Goal: Information Seeking & Learning: Understand process/instructions

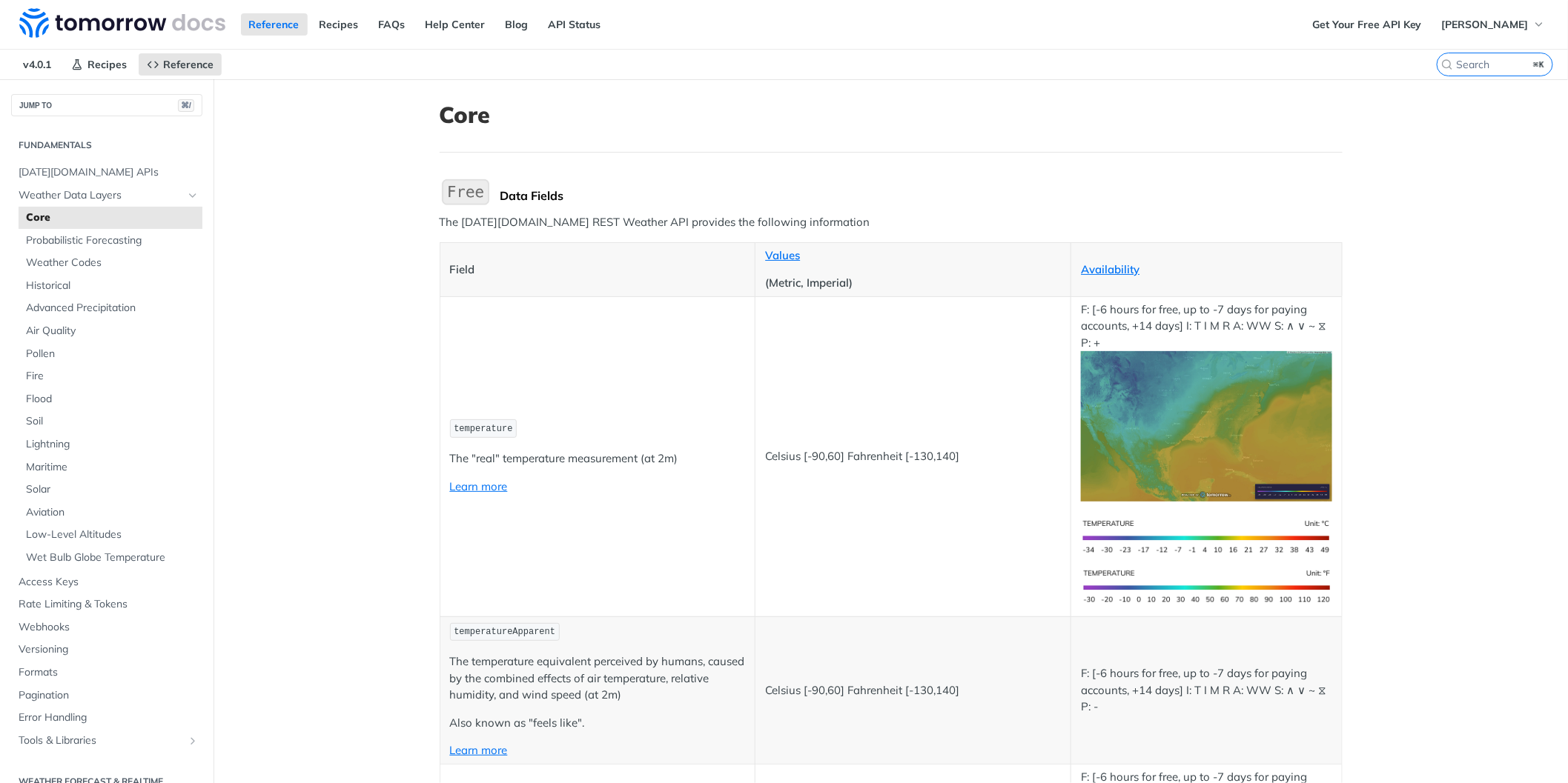
scroll to position [3363, 0]
click at [65, 174] on span "[DATE][DOMAIN_NAME] APIs" at bounding box center [108, 173] width 180 height 15
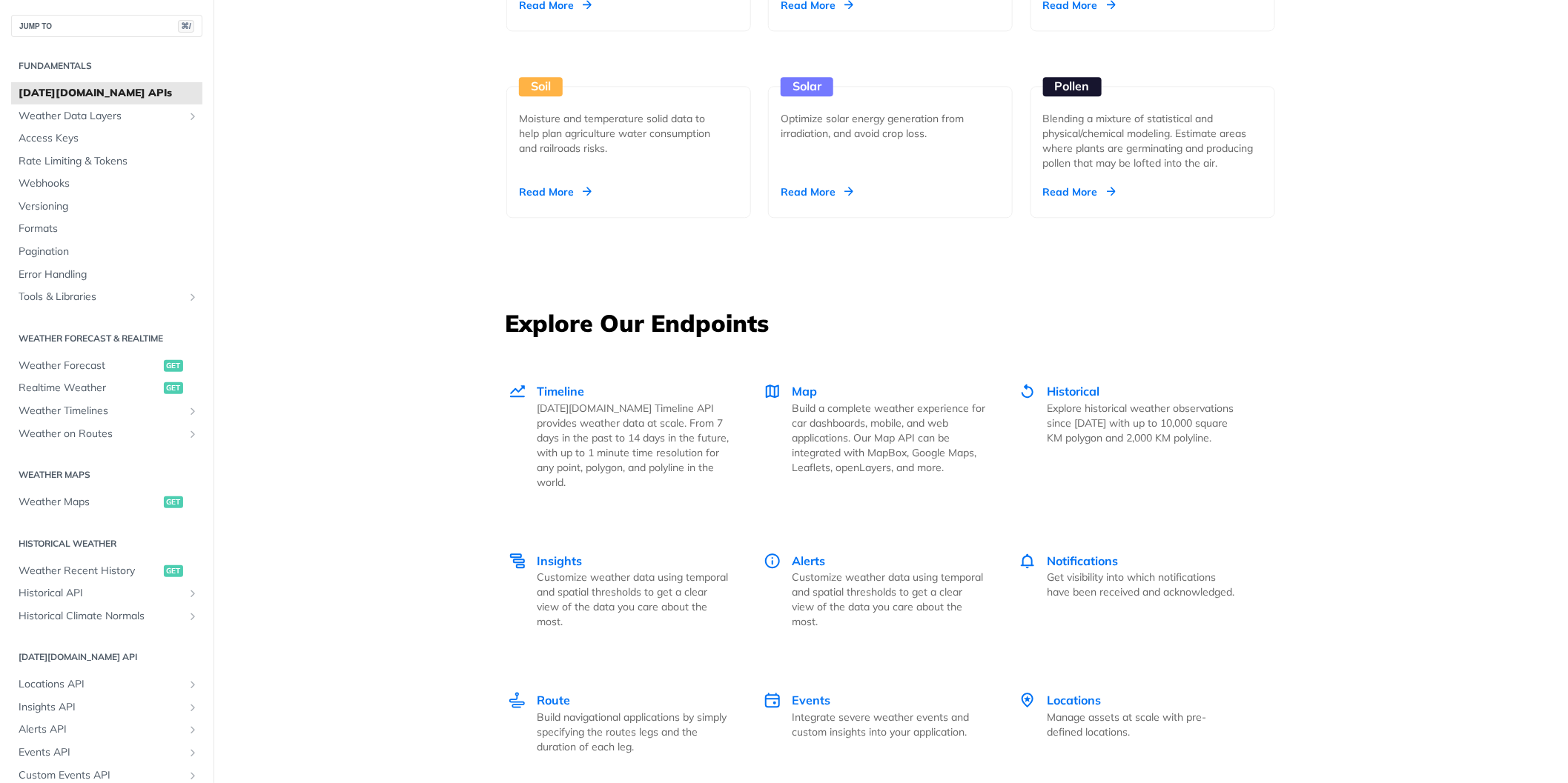
scroll to position [1410, 0]
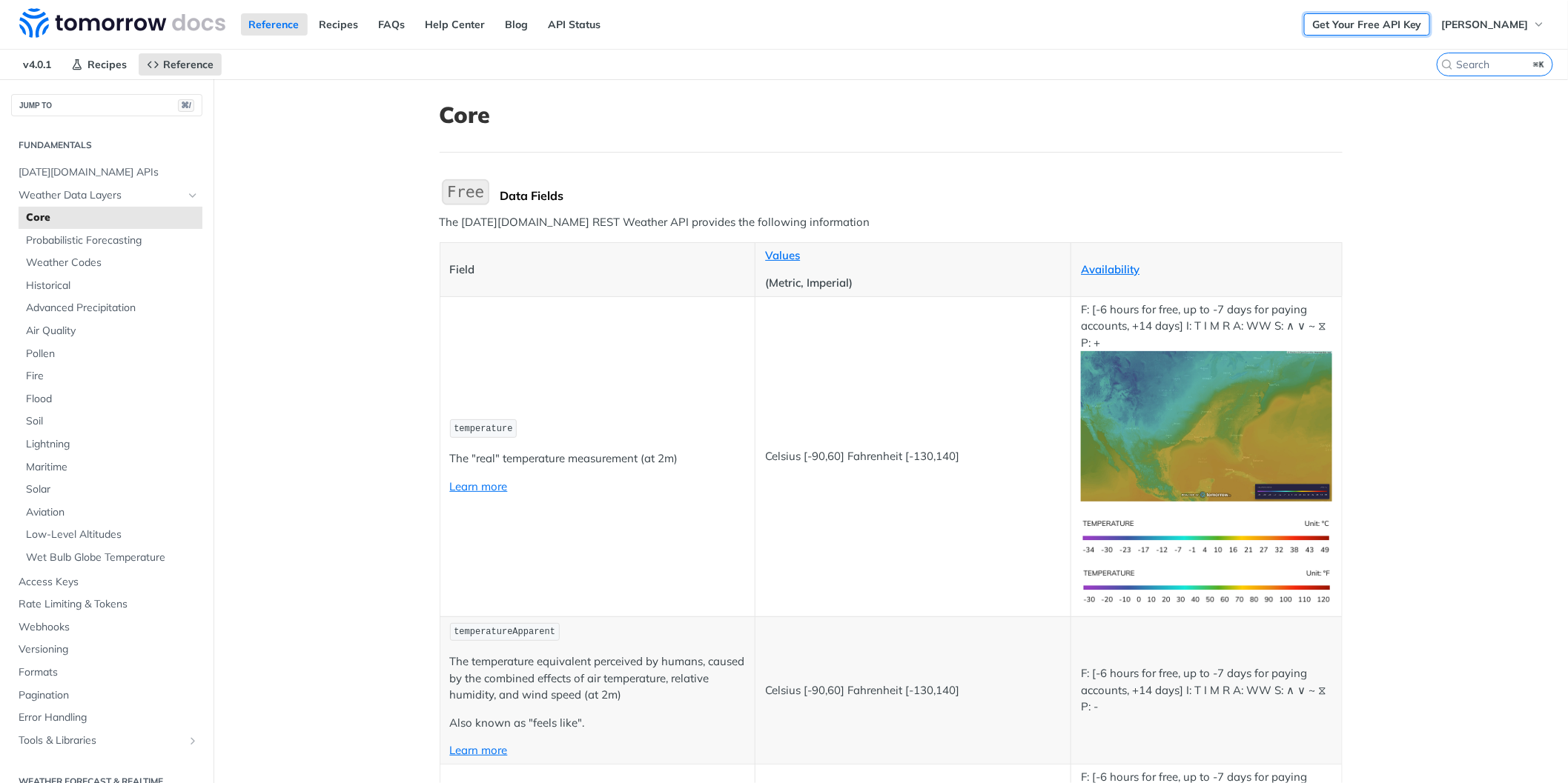
click at [1397, 25] on link "Get Your Free API Key" at bounding box center [1367, 24] width 126 height 22
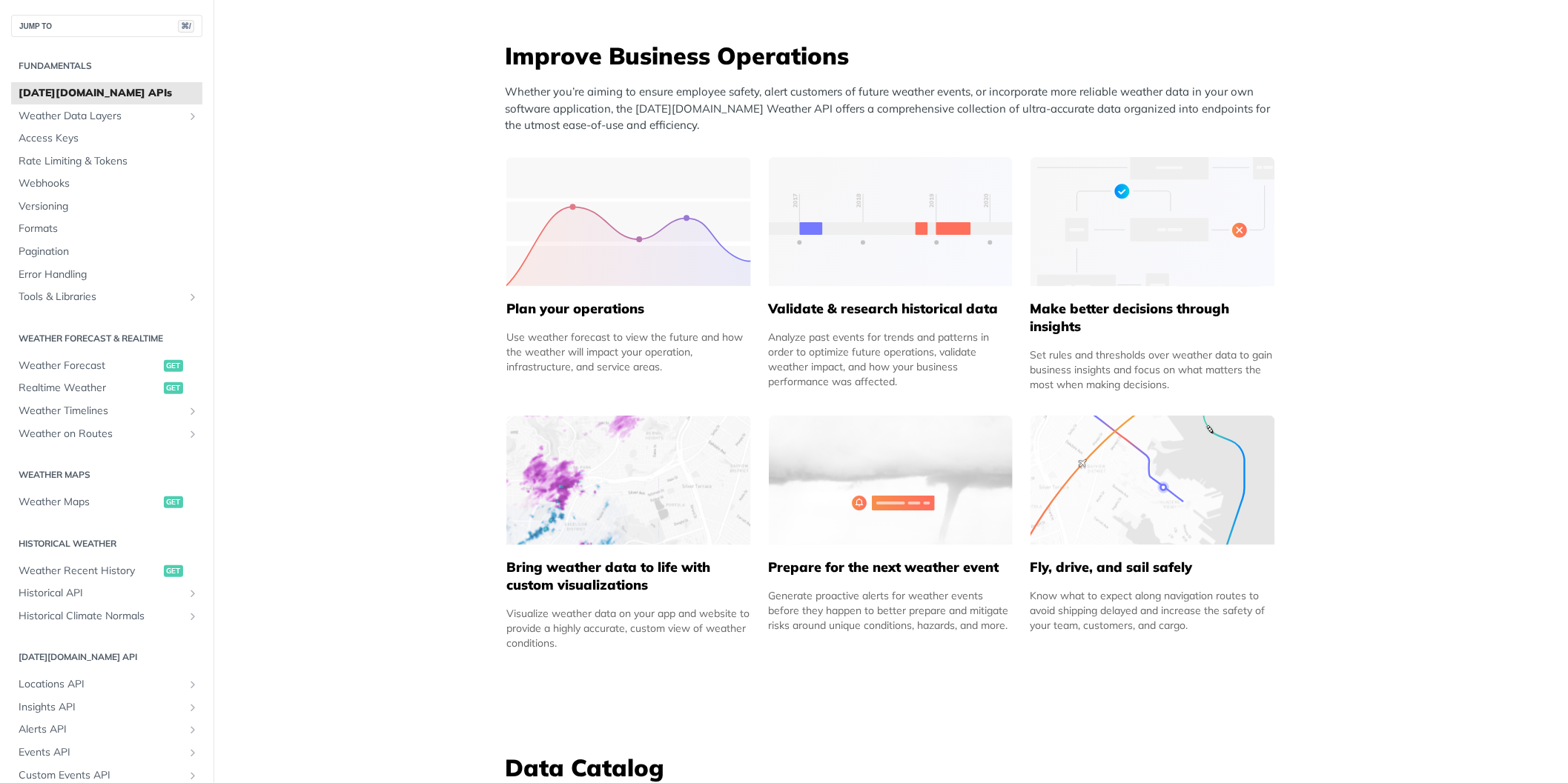
scroll to position [702, 0]
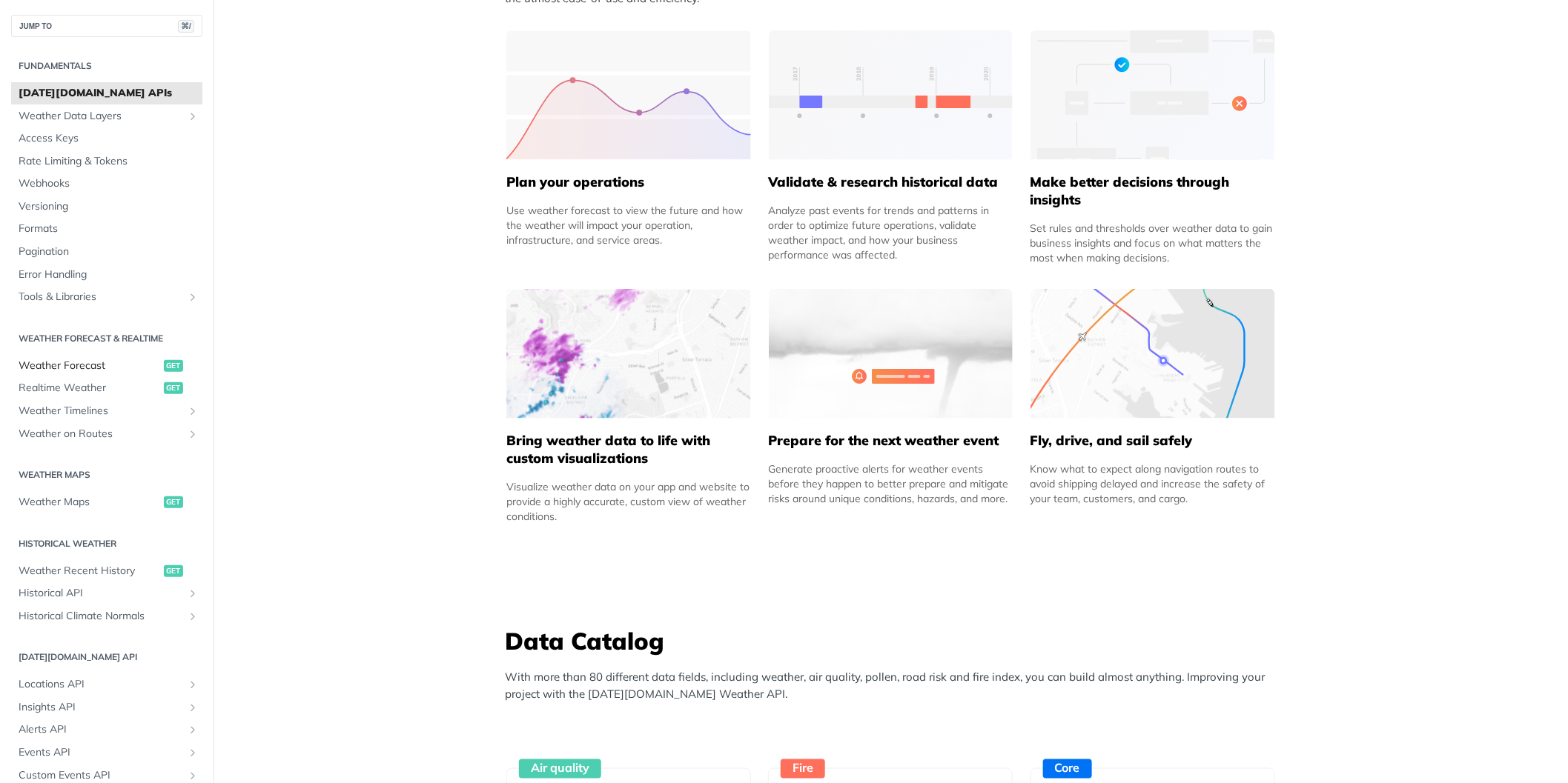
click at [108, 366] on span "Weather Forecast" at bounding box center [89, 366] width 142 height 15
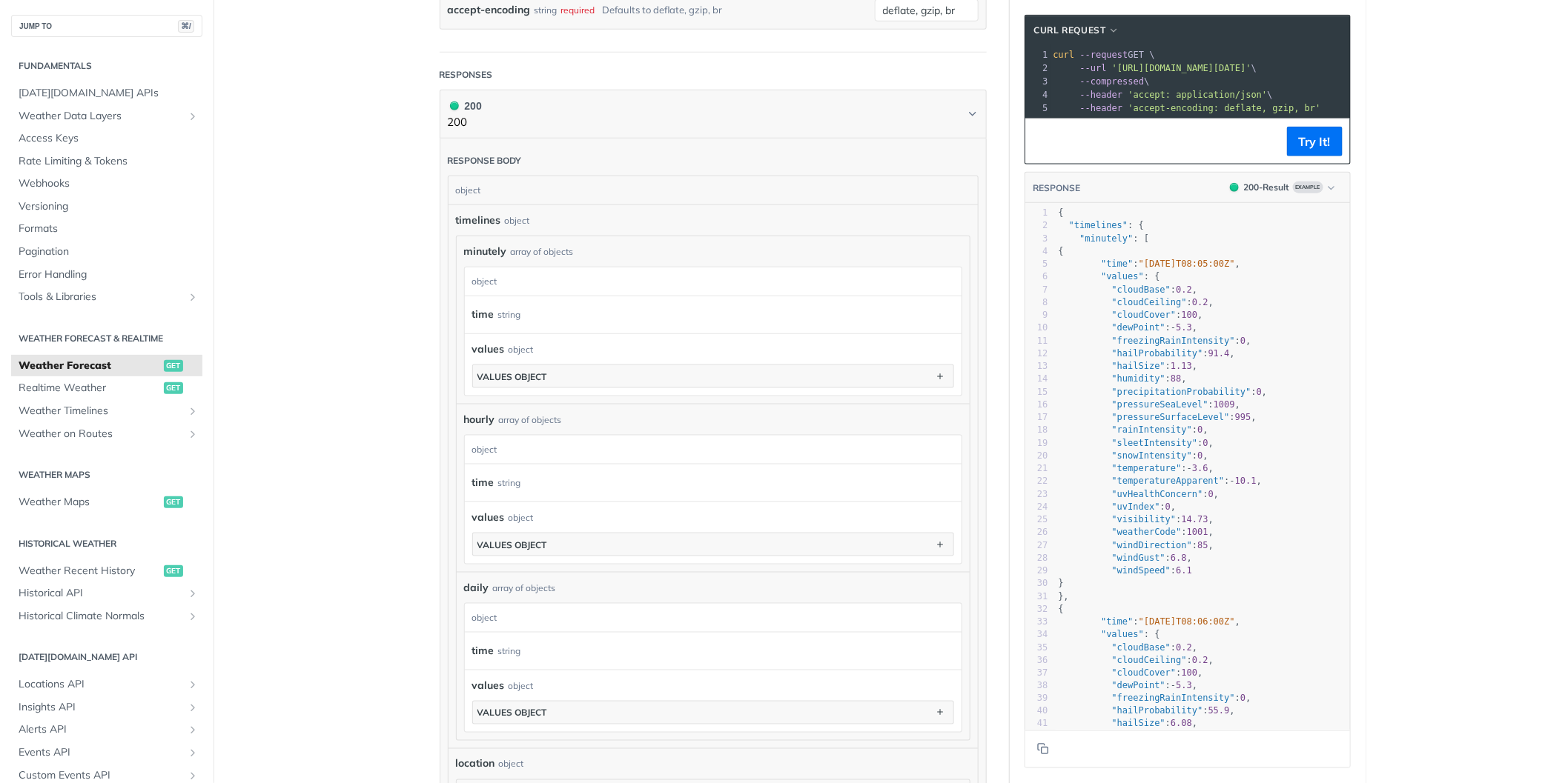
scroll to position [709, 0]
click at [1120, 26] on span "button" at bounding box center [1114, 30] width 11 height 11
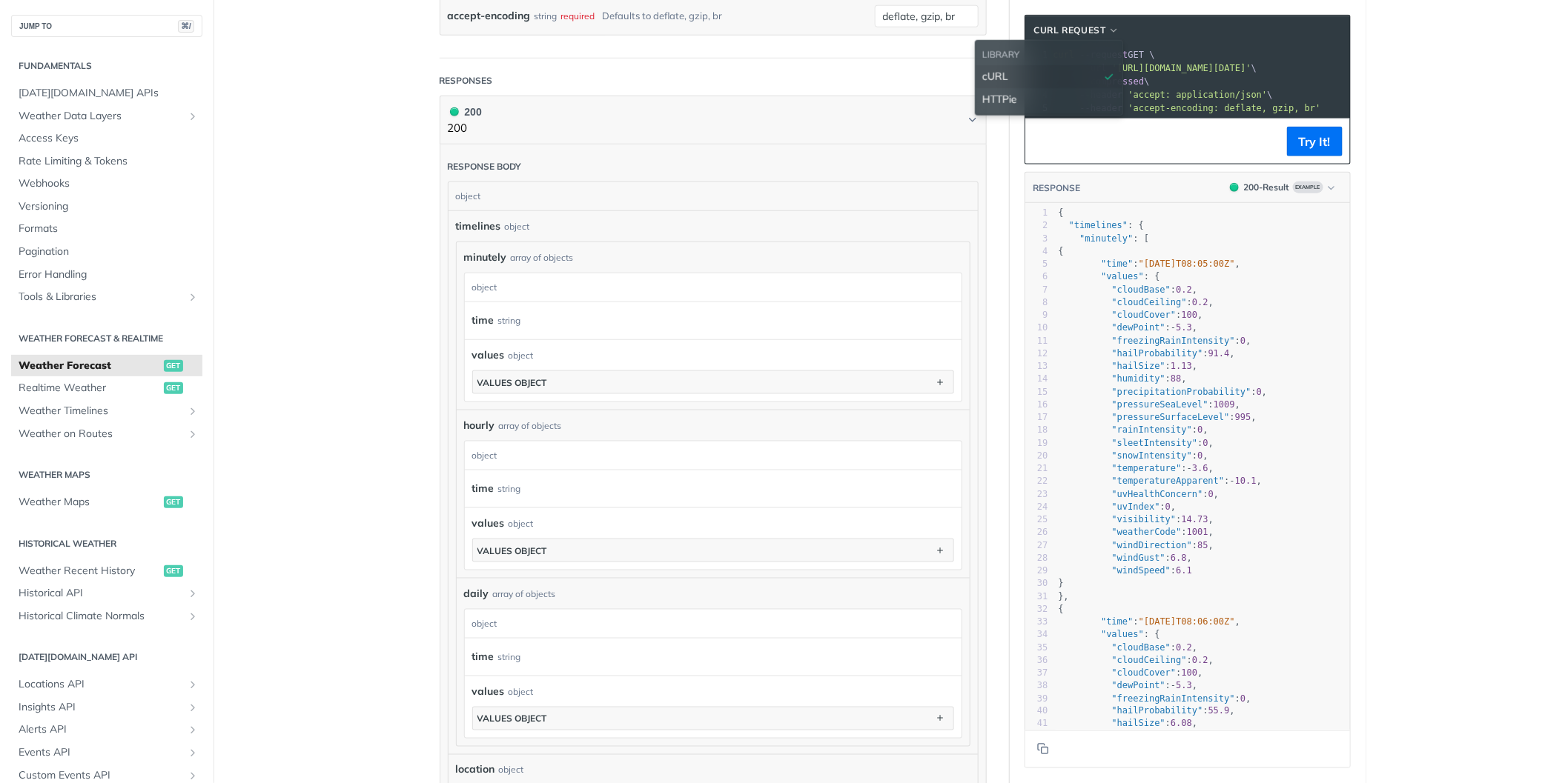
click at [1449, 144] on main "JUMP TO ⌘/ Fundamentals Tomorrow.io APIs Weather Data Layers Core Probabilistic…" at bounding box center [784, 292] width 1568 height 1843
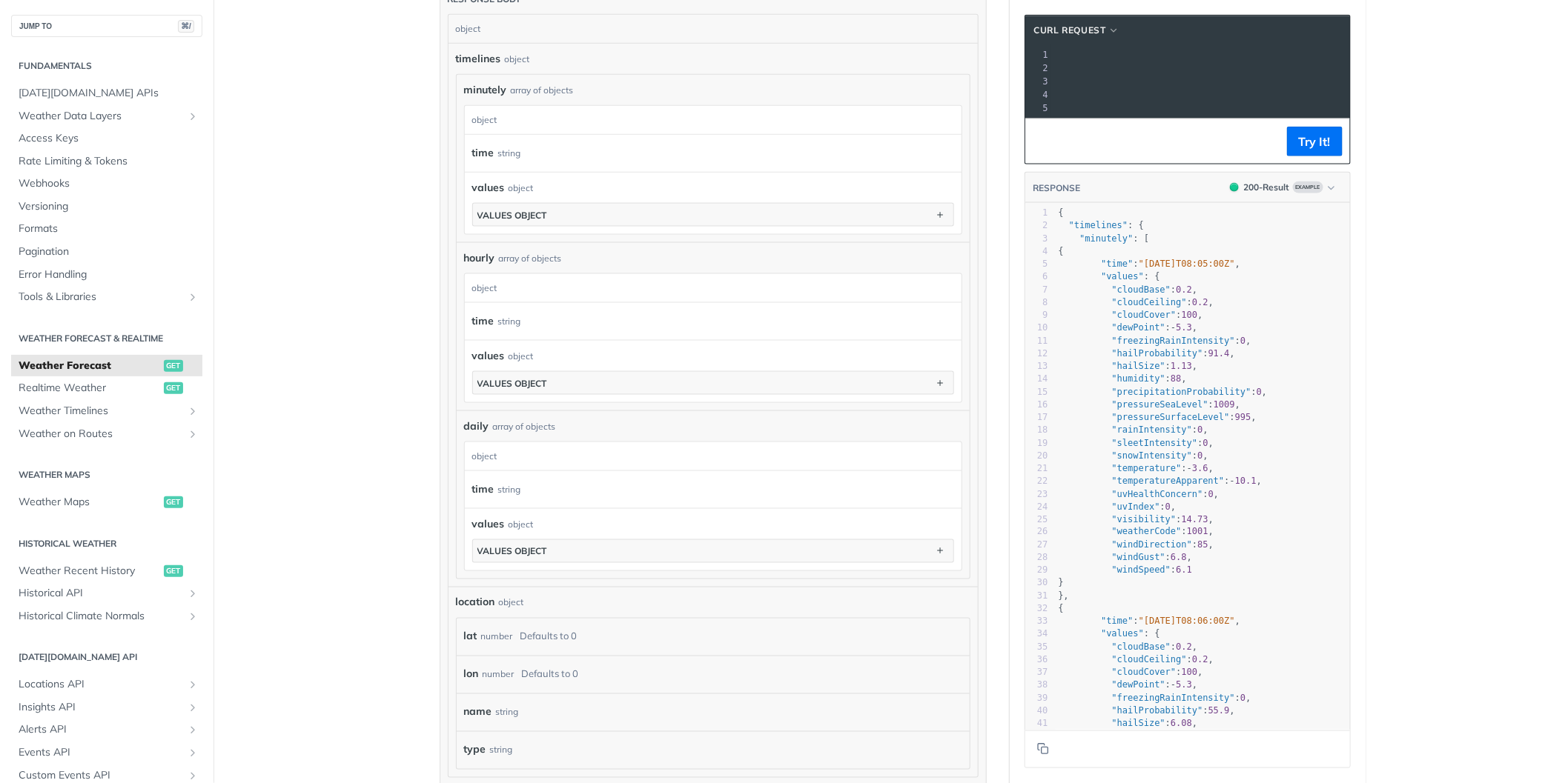
scroll to position [0, 0]
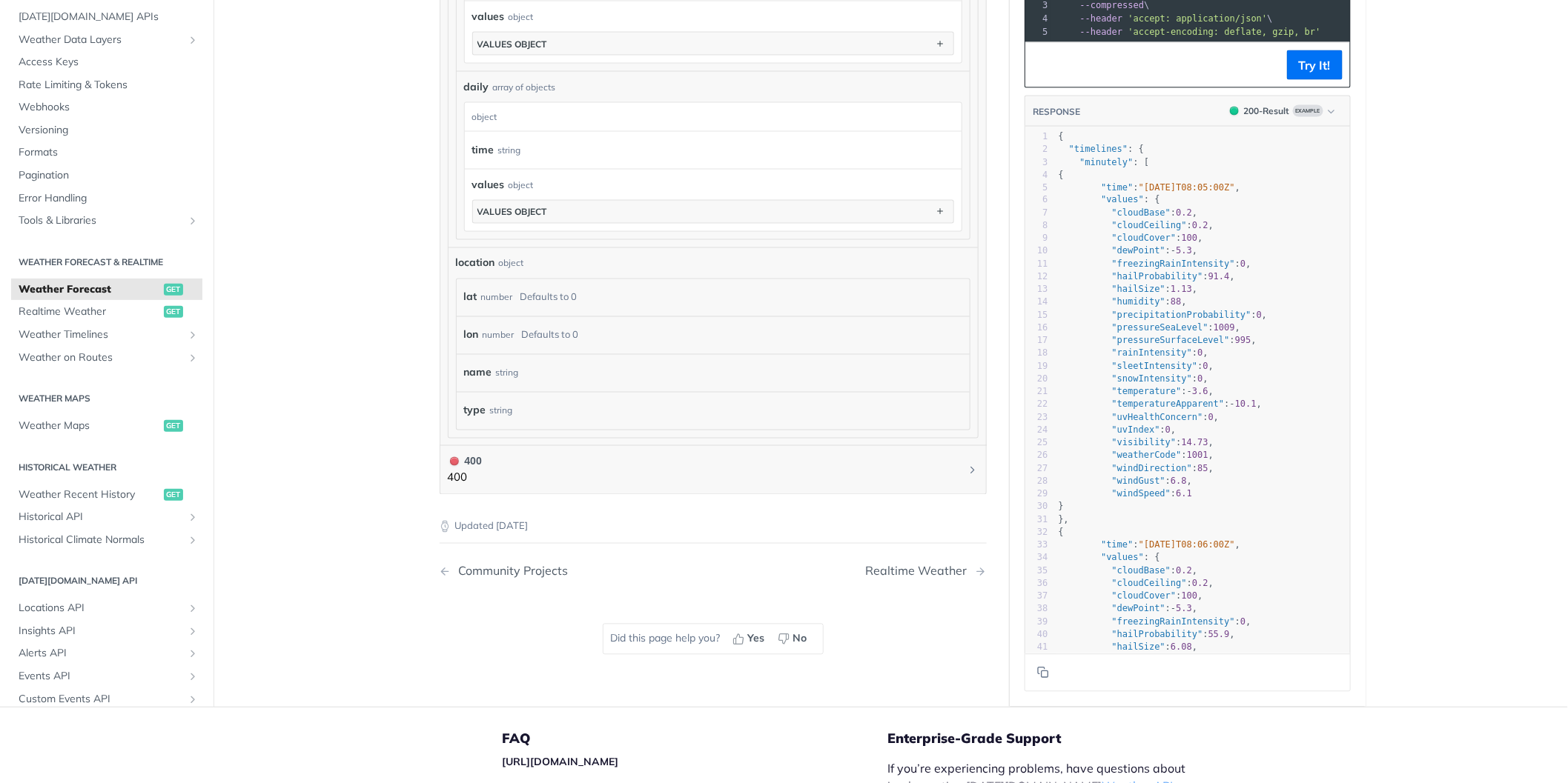
scroll to position [1273, 0]
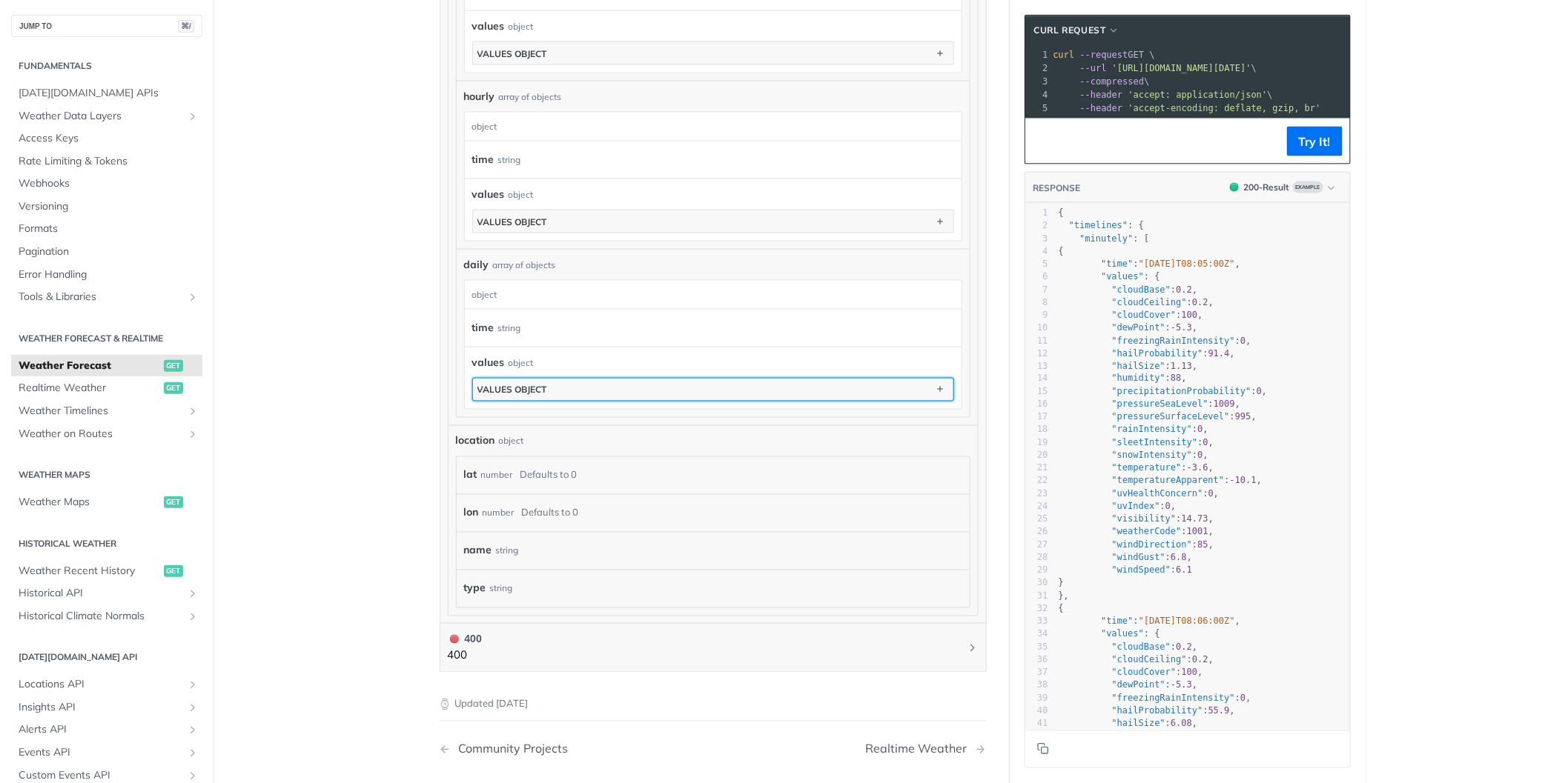
click at [897, 392] on button "values object" at bounding box center [713, 390] width 480 height 22
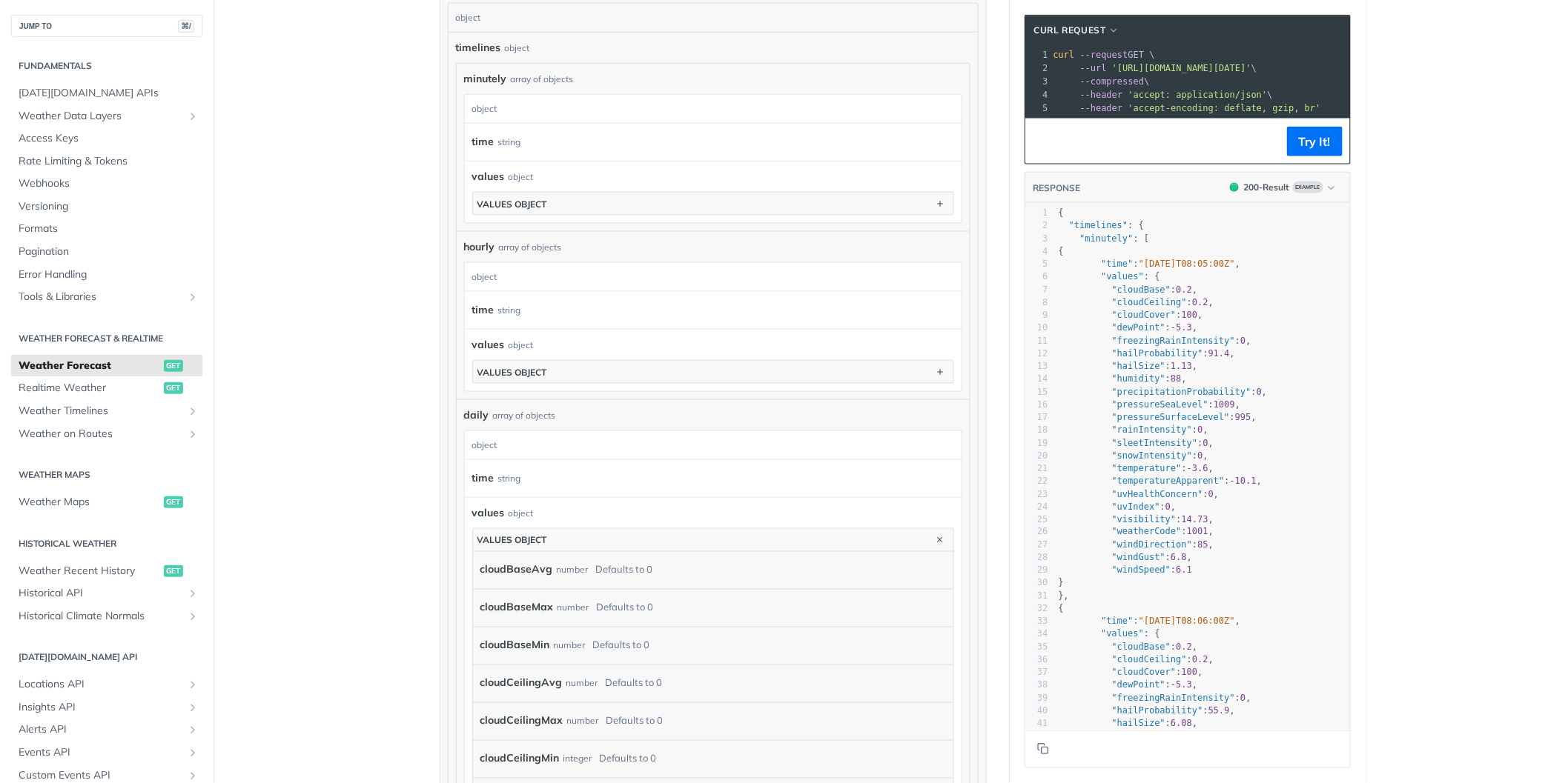
scroll to position [793, 0]
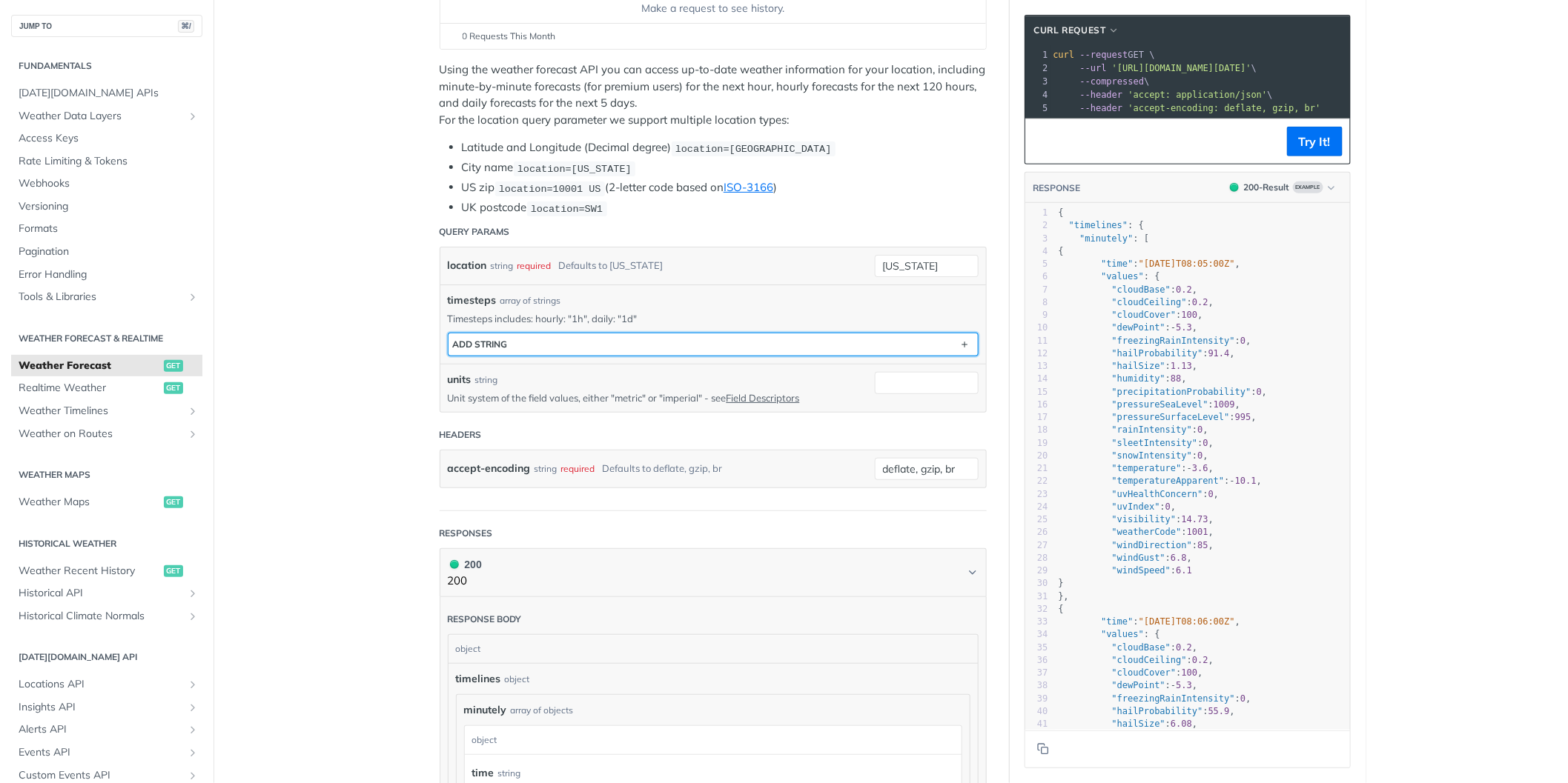
click at [522, 346] on button "ADD string" at bounding box center [713, 344] width 529 height 22
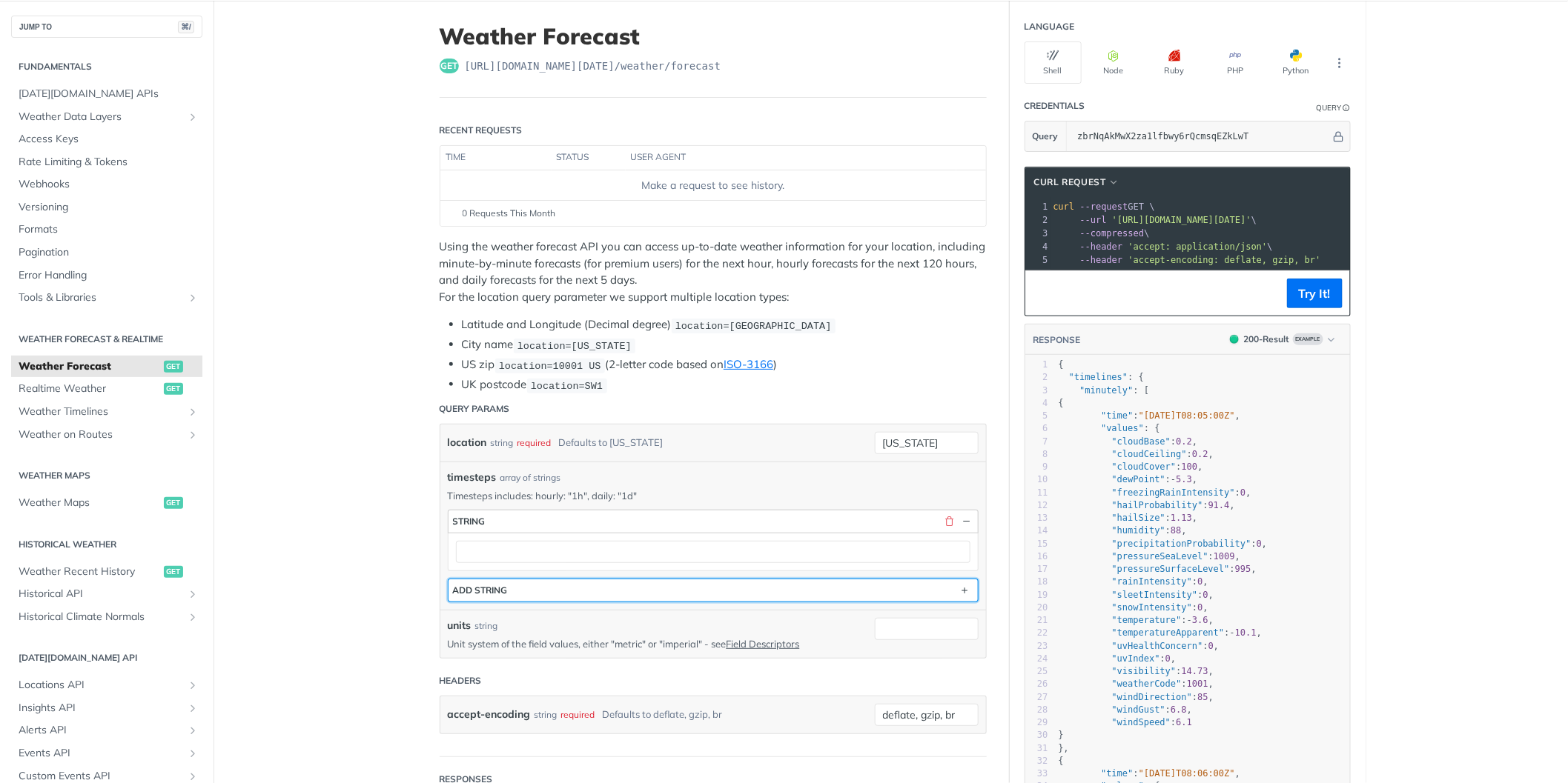
scroll to position [53, 0]
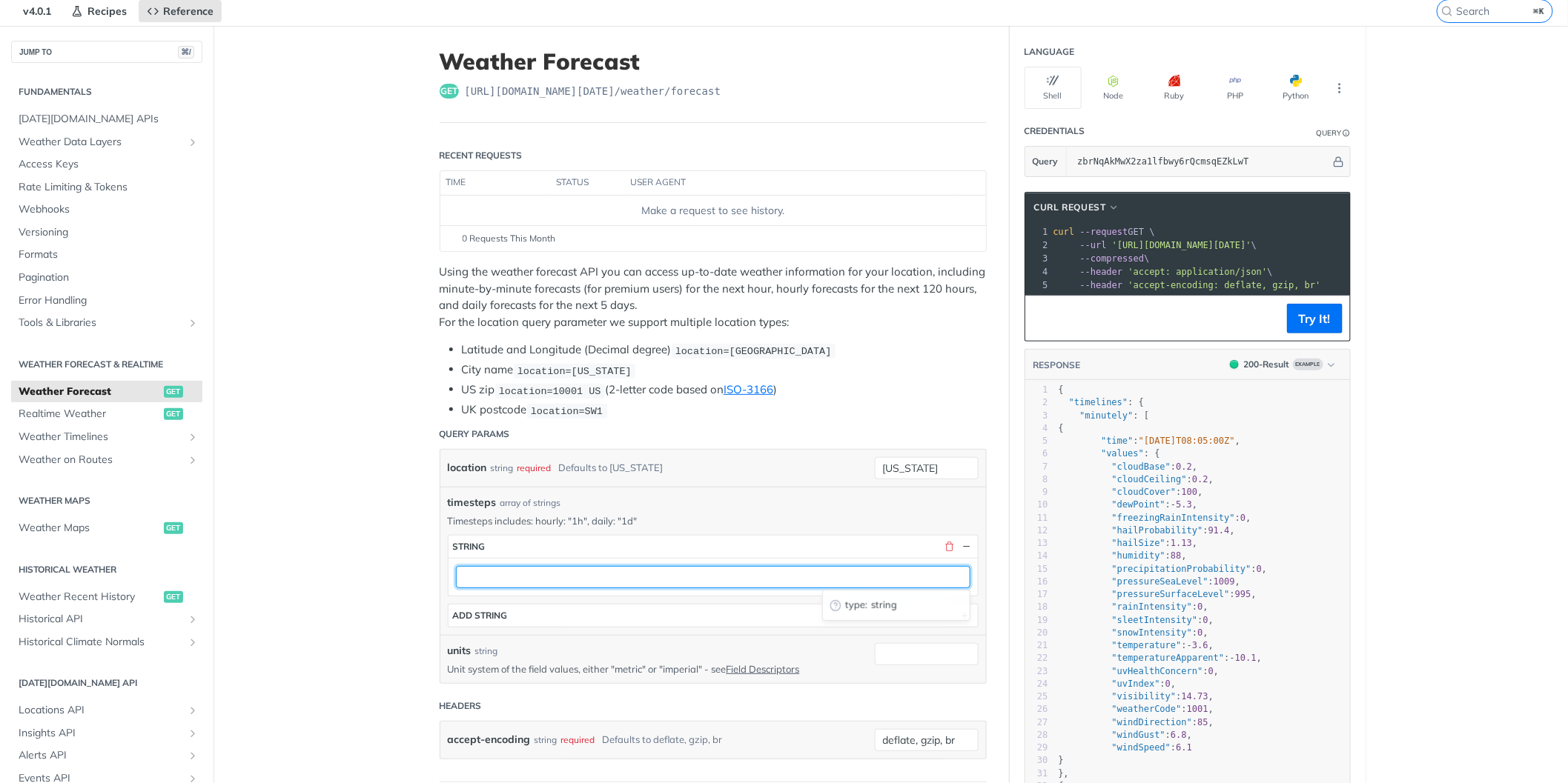
click at [613, 570] on input "text" at bounding box center [713, 577] width 514 height 22
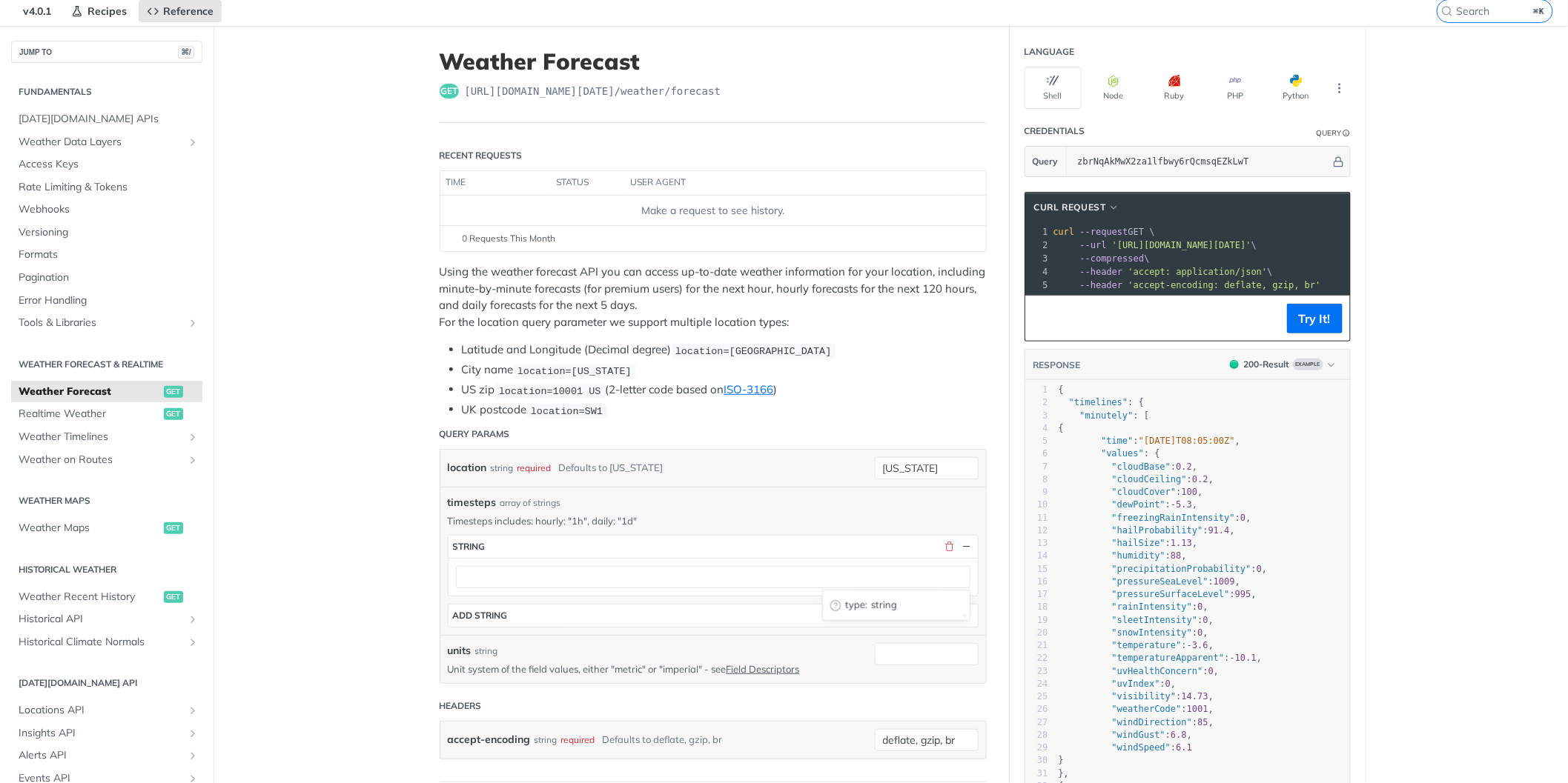
click at [878, 608] on span "string" at bounding box center [916, 606] width 90 height 15
click at [741, 627] on div "timesteps array of strings Timesteps includes: hourly: "1h", daily: "1d" timest…" at bounding box center [713, 560] width 546 height 148
click at [741, 612] on button "ADD string" at bounding box center [713, 616] width 529 height 22
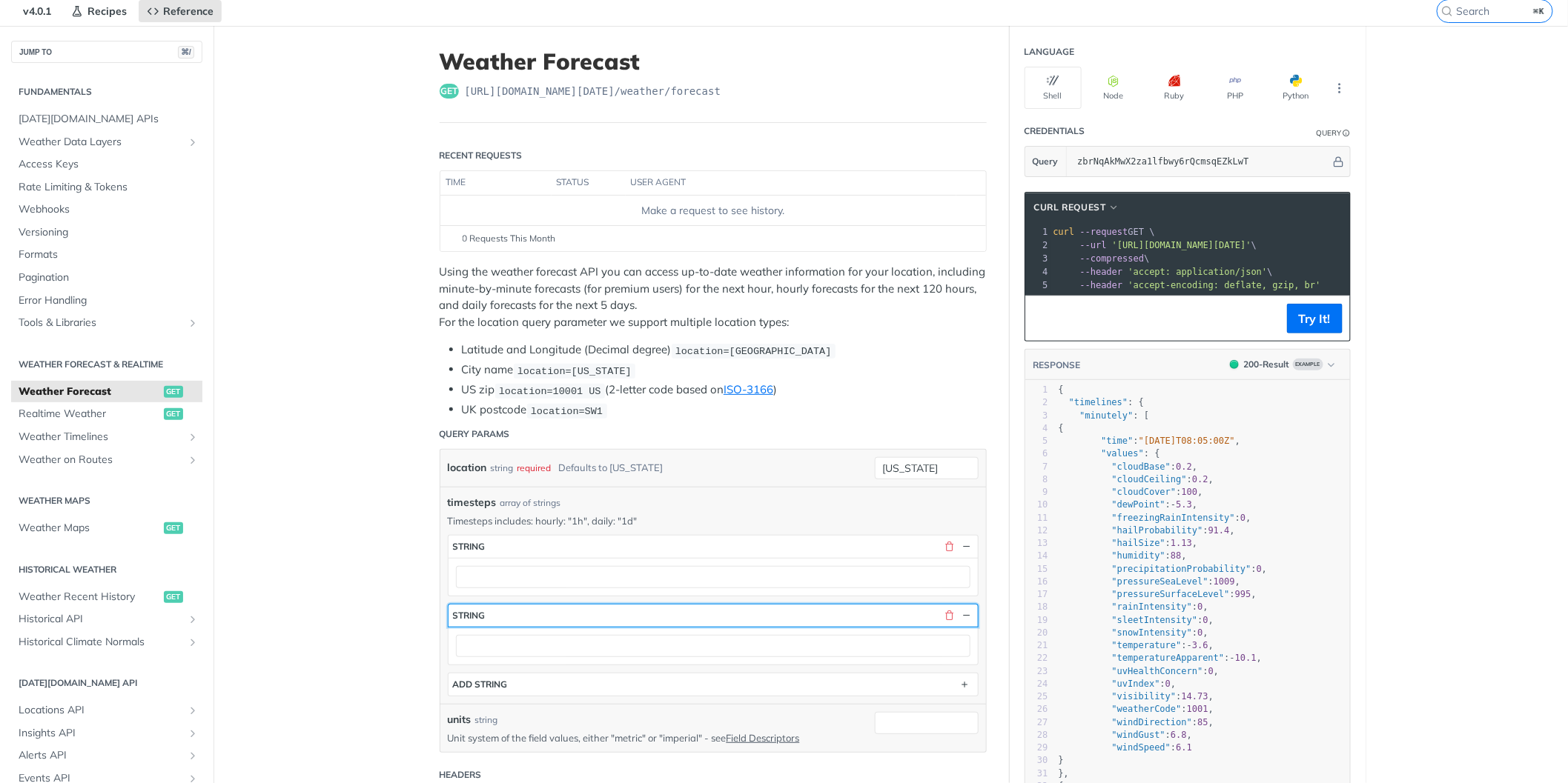
click at [963, 605] on button "string" at bounding box center [713, 616] width 529 height 22
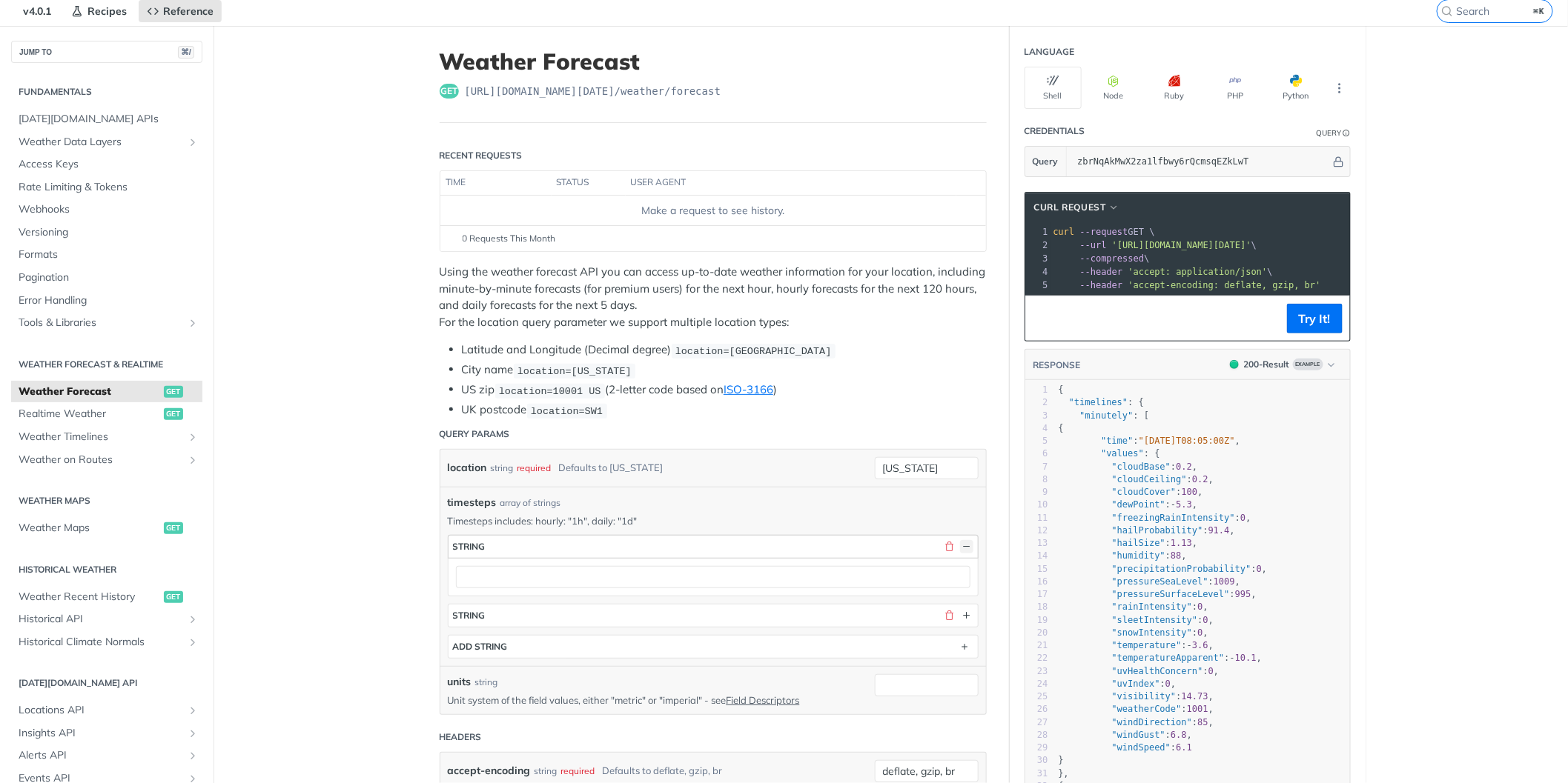
click at [963, 546] on button "button" at bounding box center [967, 547] width 13 height 13
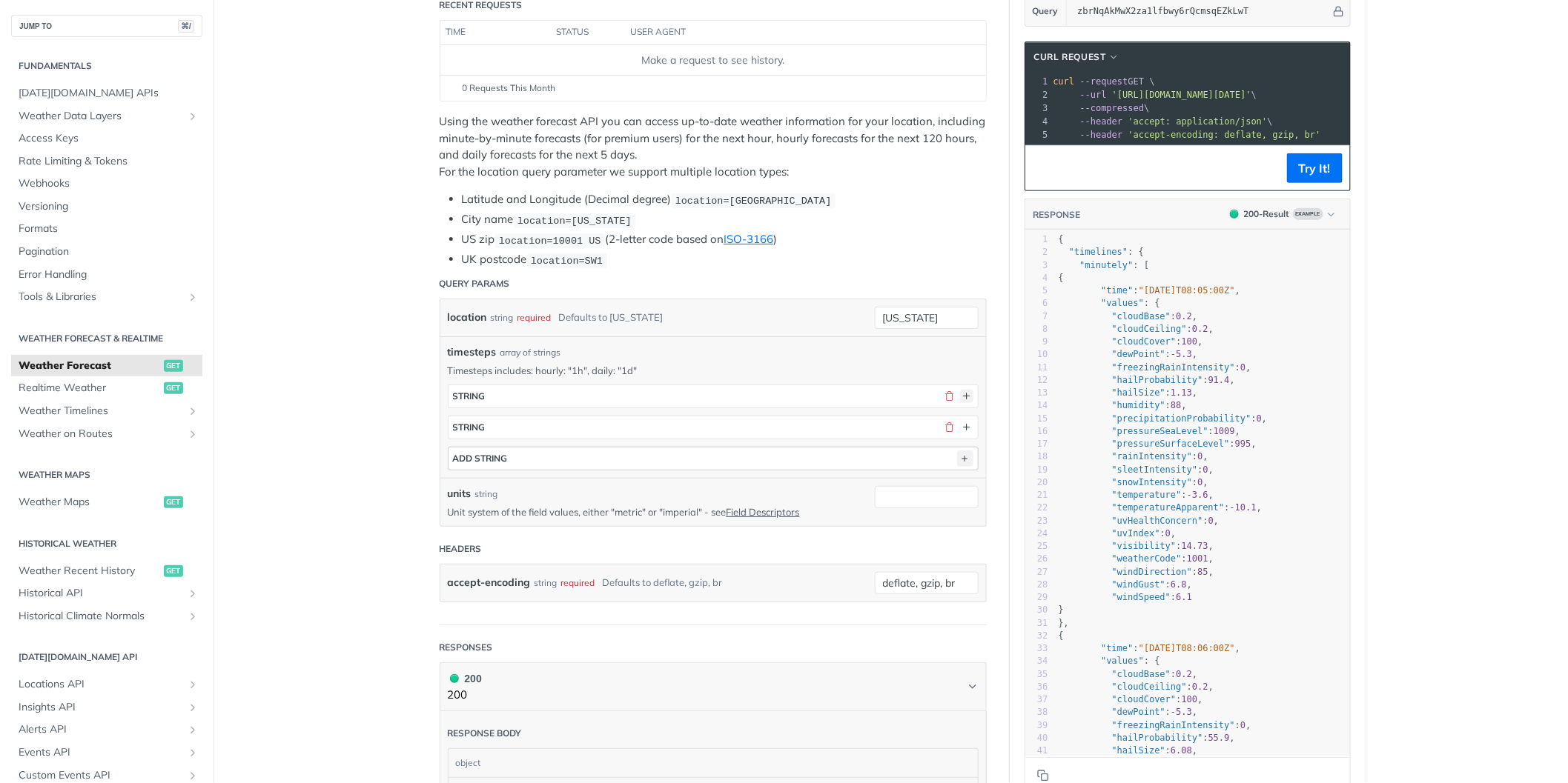
scroll to position [219, 0]
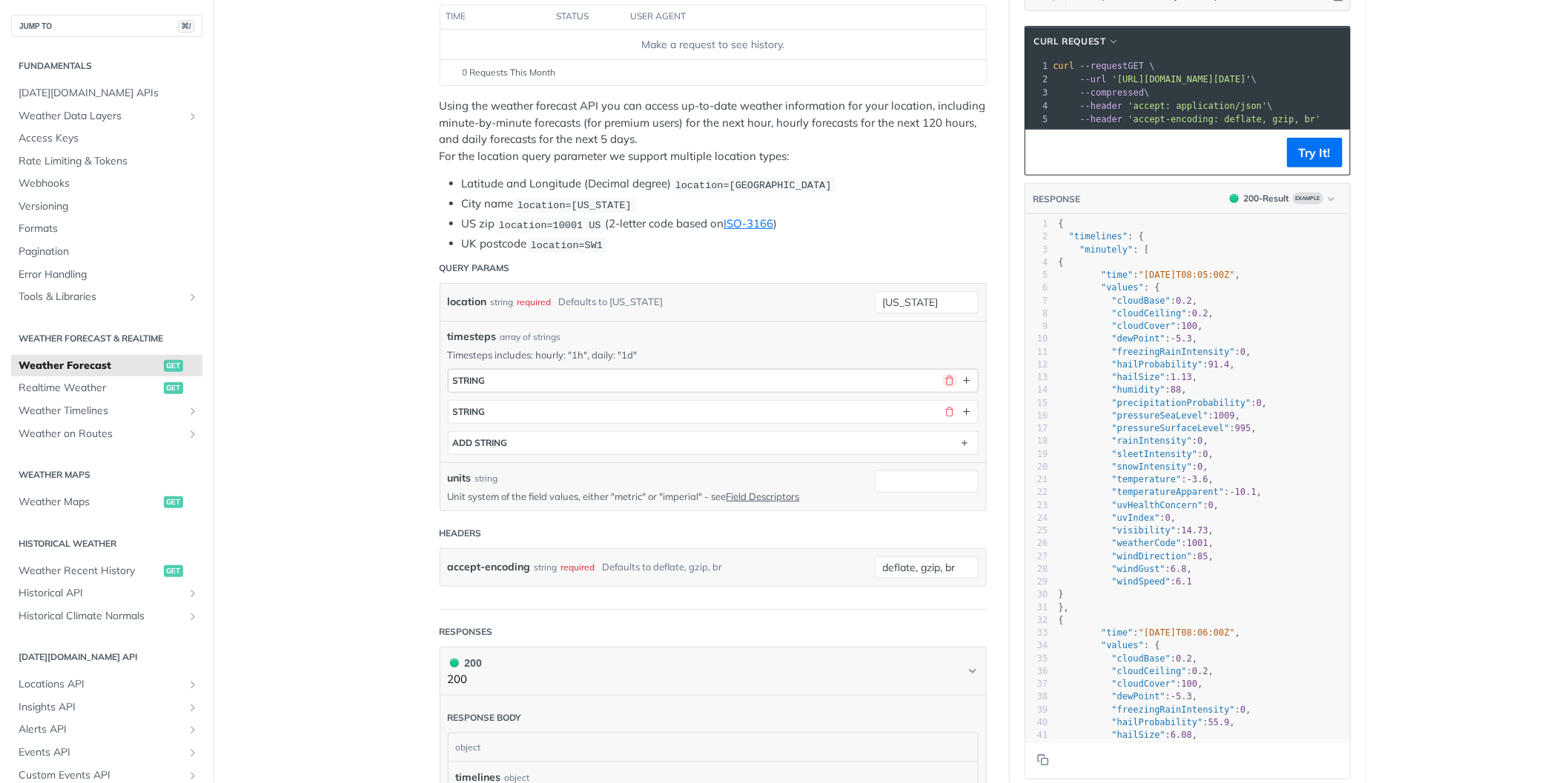
click at [950, 381] on button "button" at bounding box center [950, 381] width 13 height 13
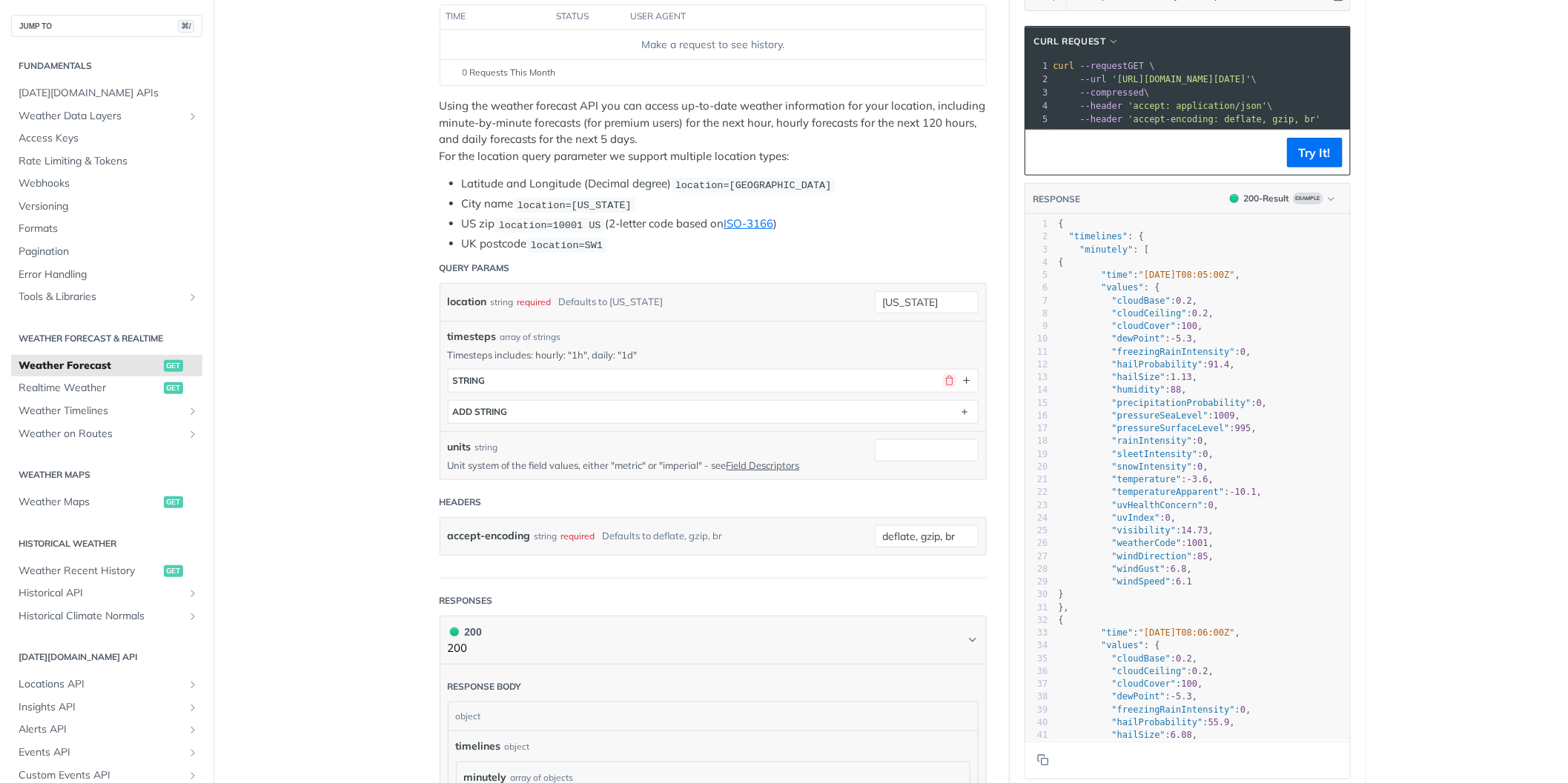
click at [950, 381] on button "button" at bounding box center [950, 381] width 13 height 13
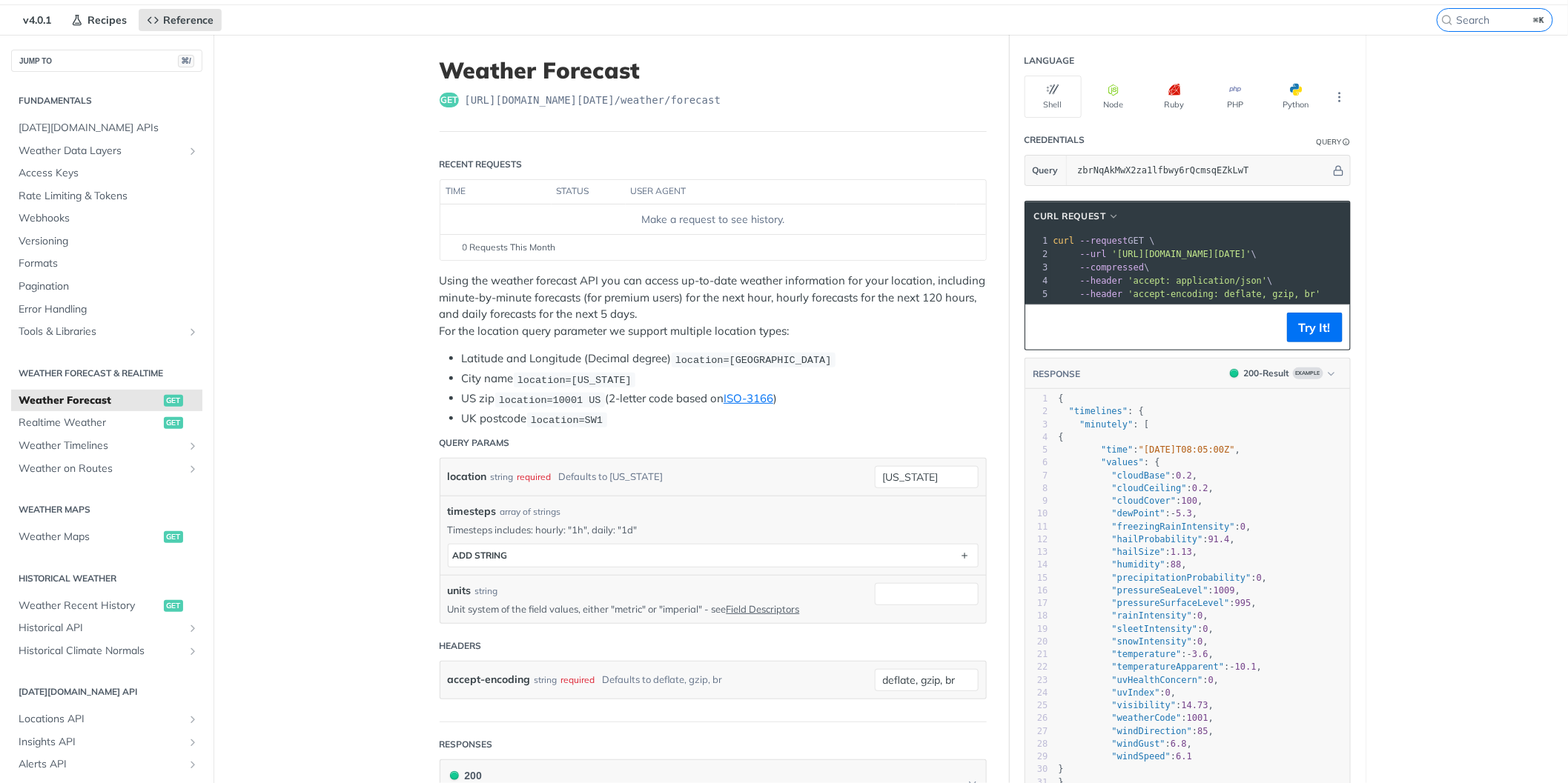
scroll to position [0, 0]
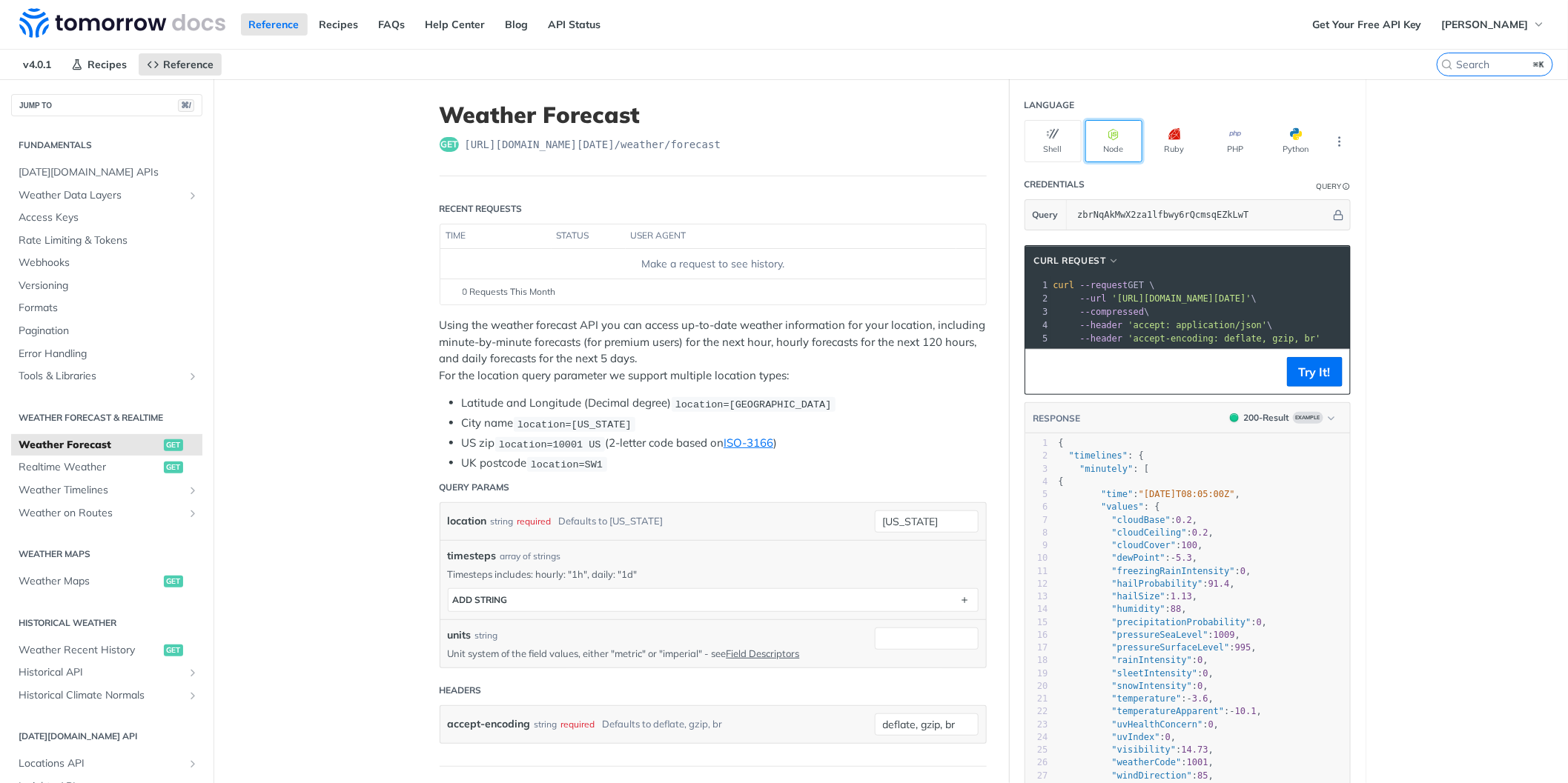
click at [1113, 133] on icon "button" at bounding box center [1113, 134] width 12 height 12
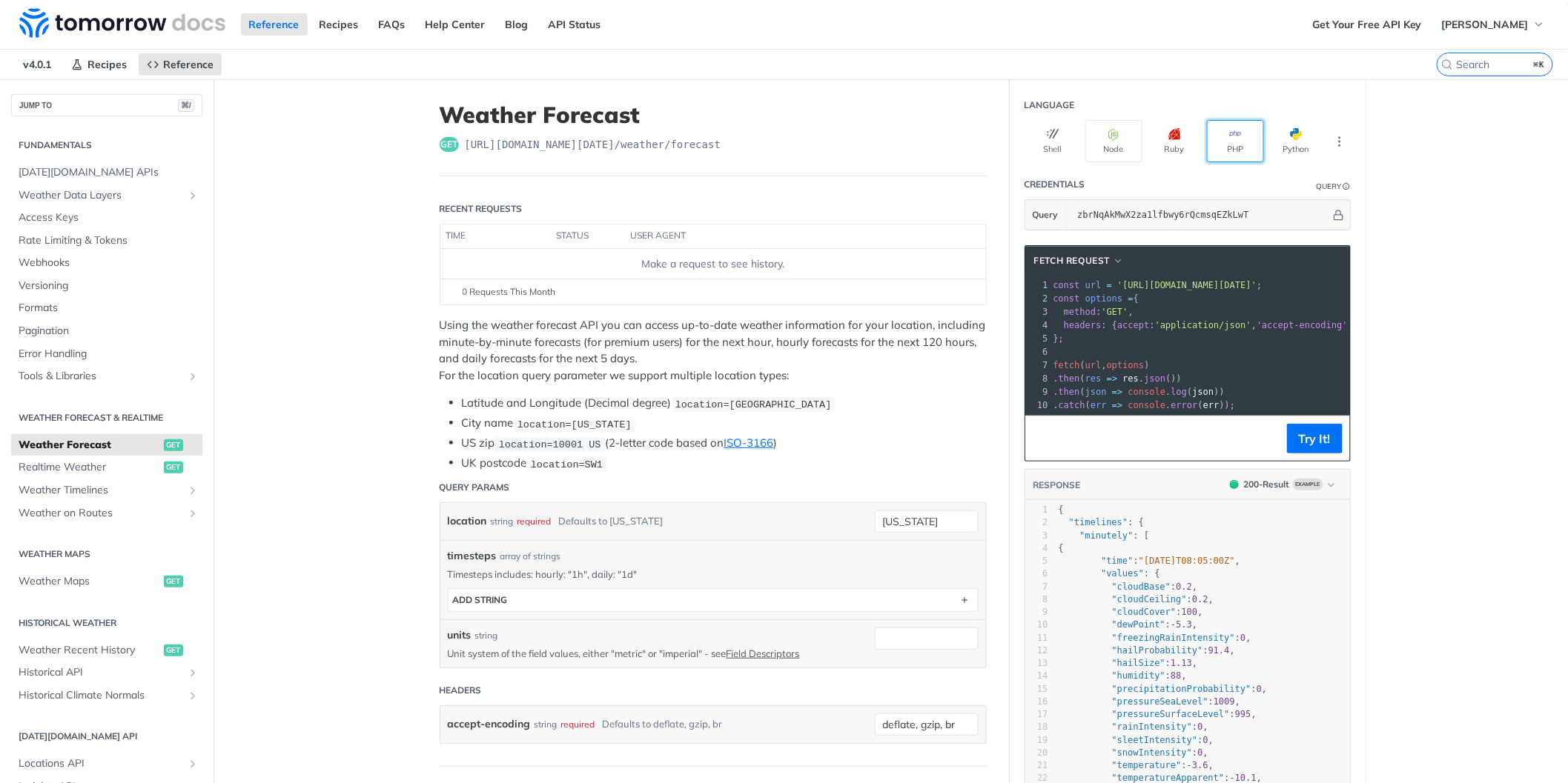
click at [1239, 149] on button "PHP" at bounding box center [1235, 141] width 57 height 42
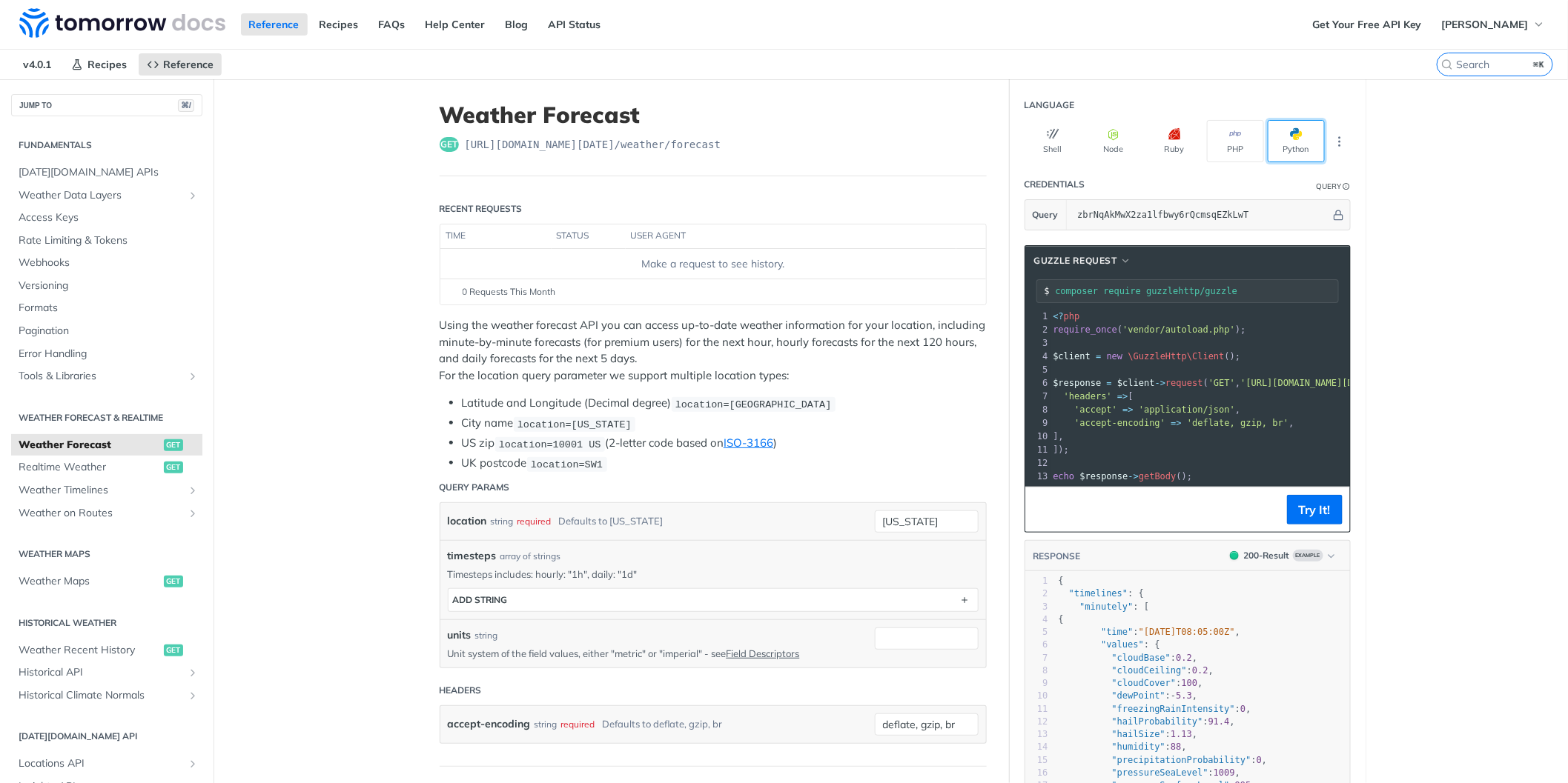
click at [1288, 143] on button "Python" at bounding box center [1296, 141] width 57 height 42
type input "python -m pip install requests"
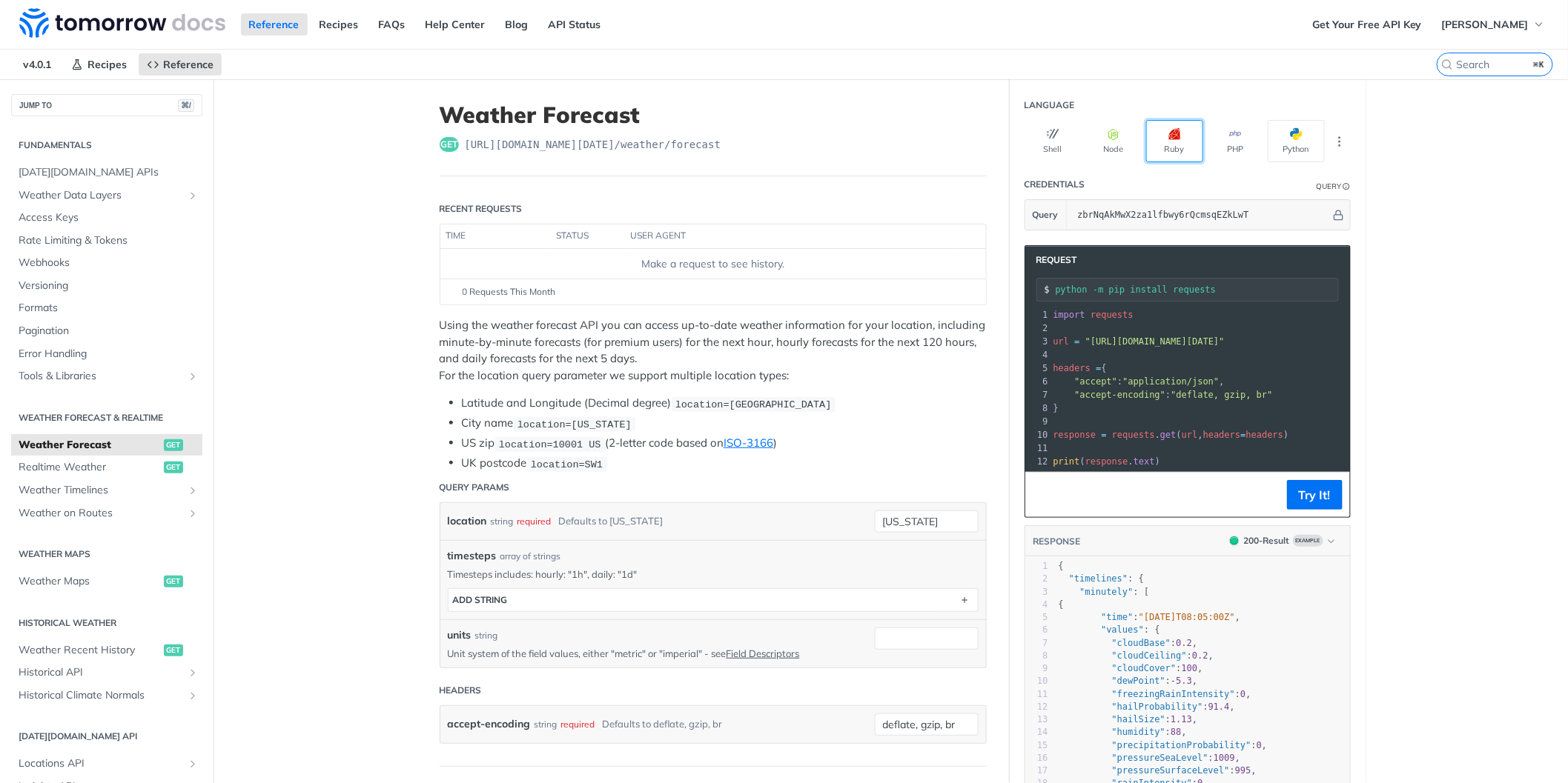
click at [1181, 152] on button "Ruby" at bounding box center [1174, 141] width 57 height 42
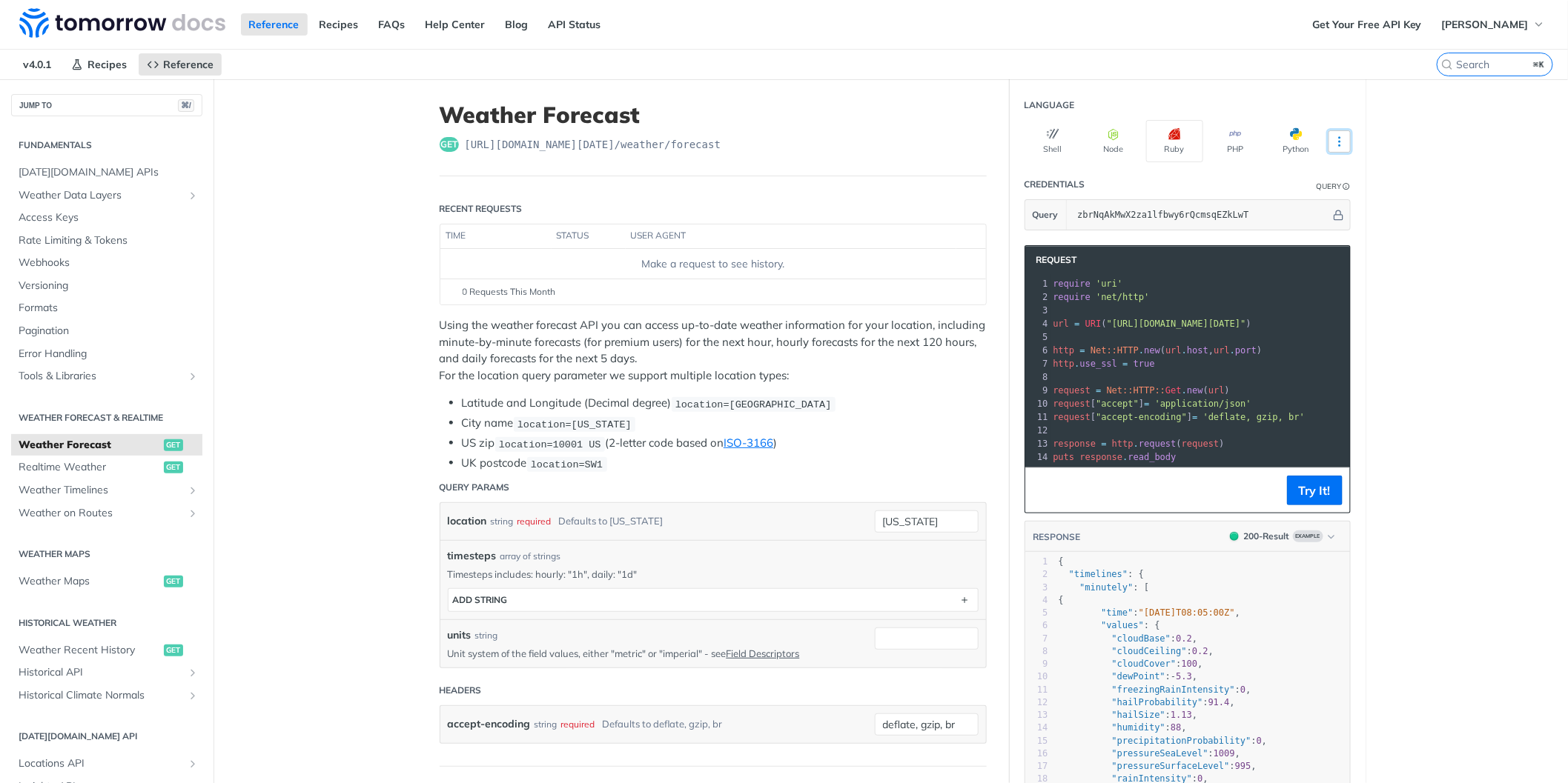
click at [1340, 139] on icon "More ellipsis" at bounding box center [1340, 142] width 2 height 9
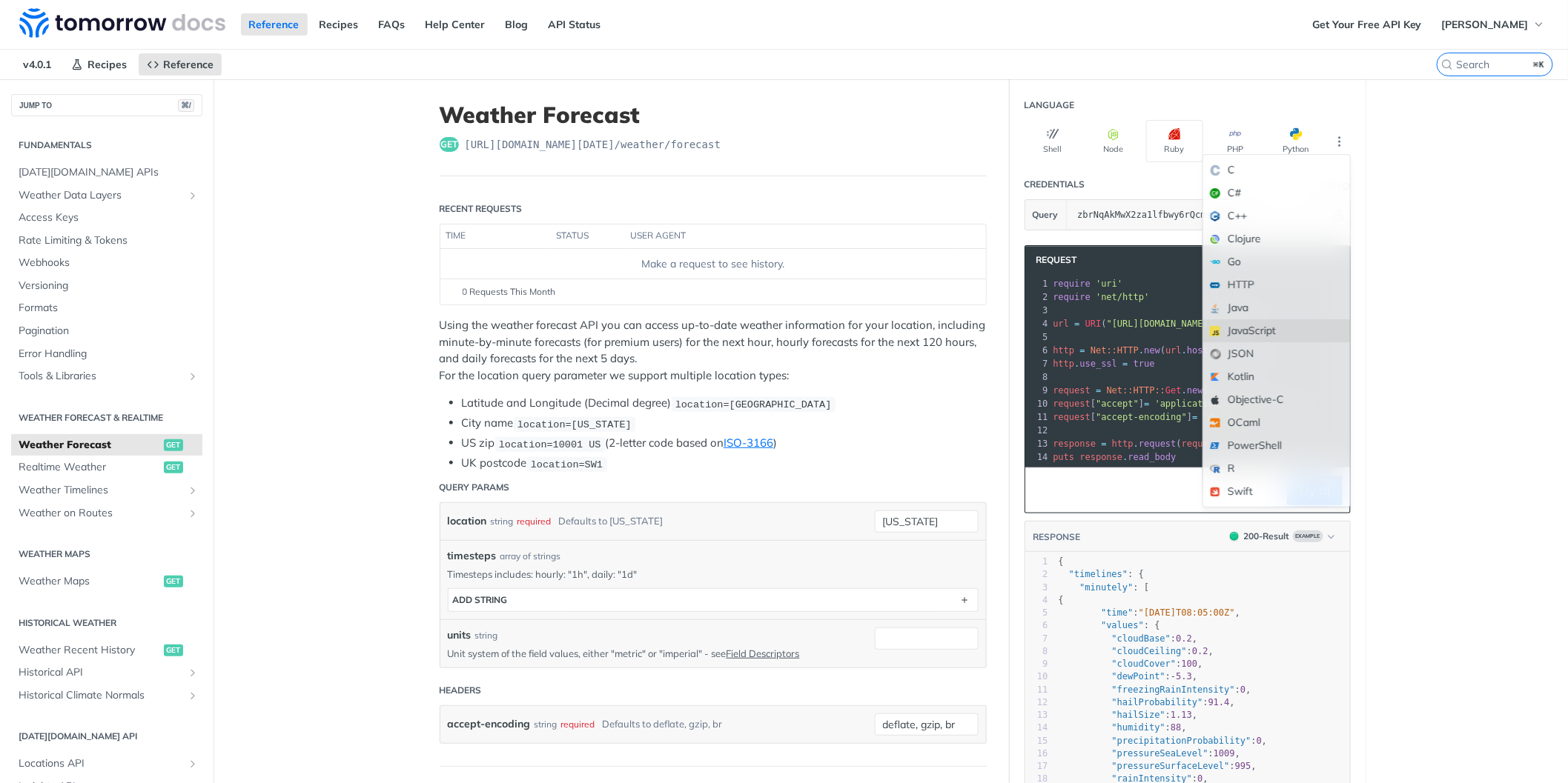
click at [1268, 324] on div "JavaScript" at bounding box center [1276, 331] width 147 height 23
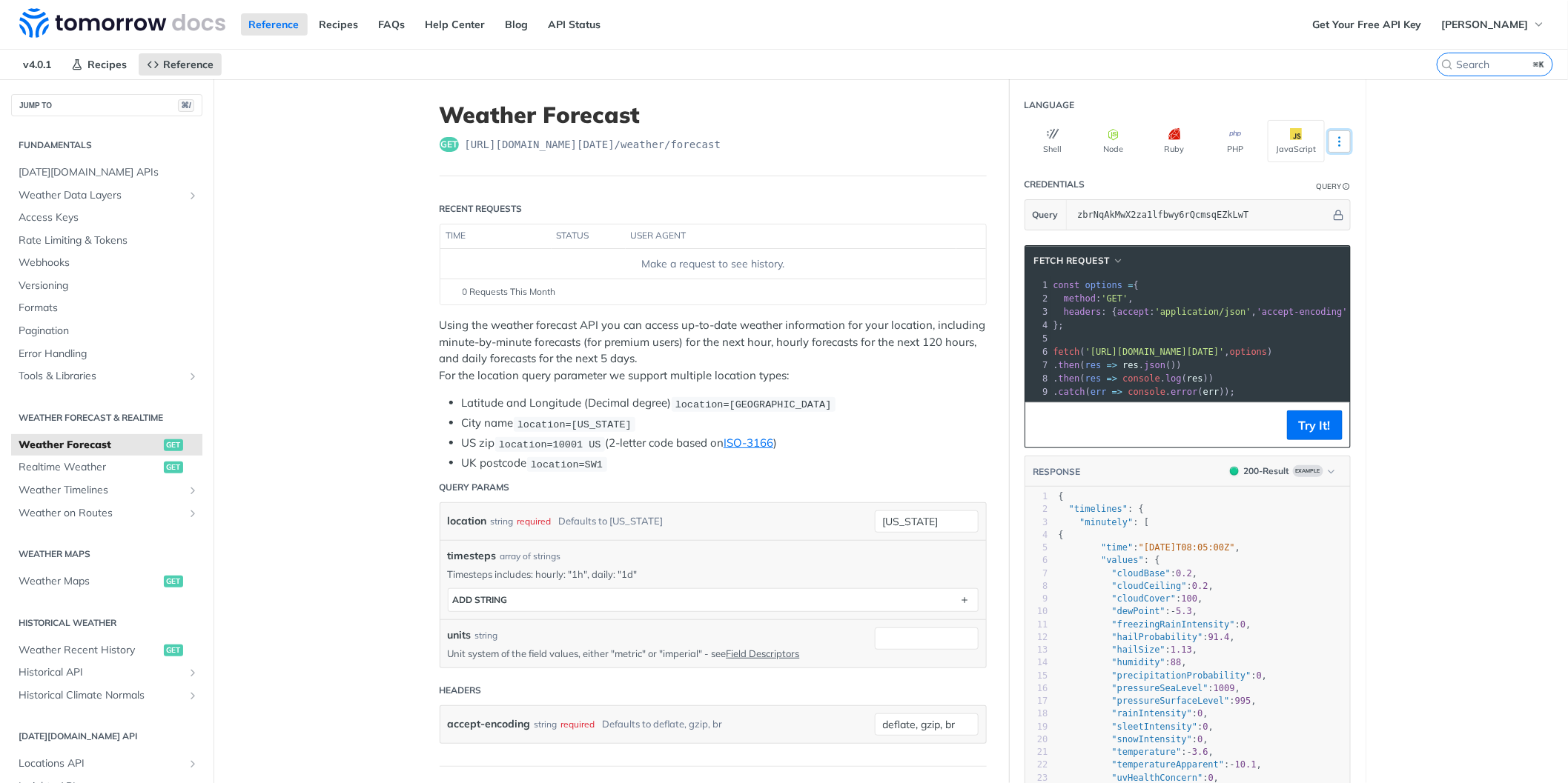
click at [1335, 138] on icon "More ellipsis" at bounding box center [1340, 142] width 13 height 13
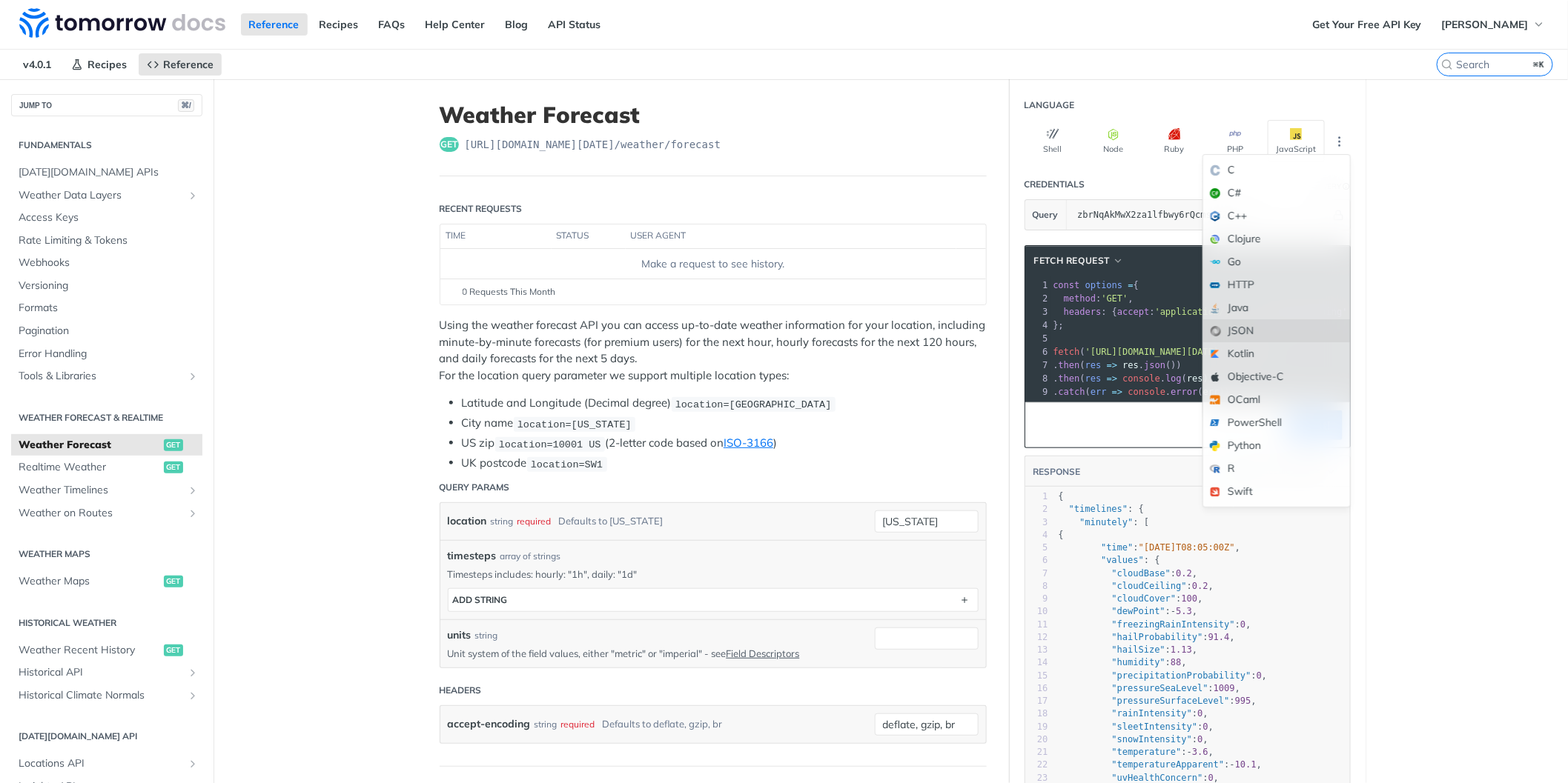
click at [1287, 329] on div "JSON" at bounding box center [1276, 331] width 147 height 23
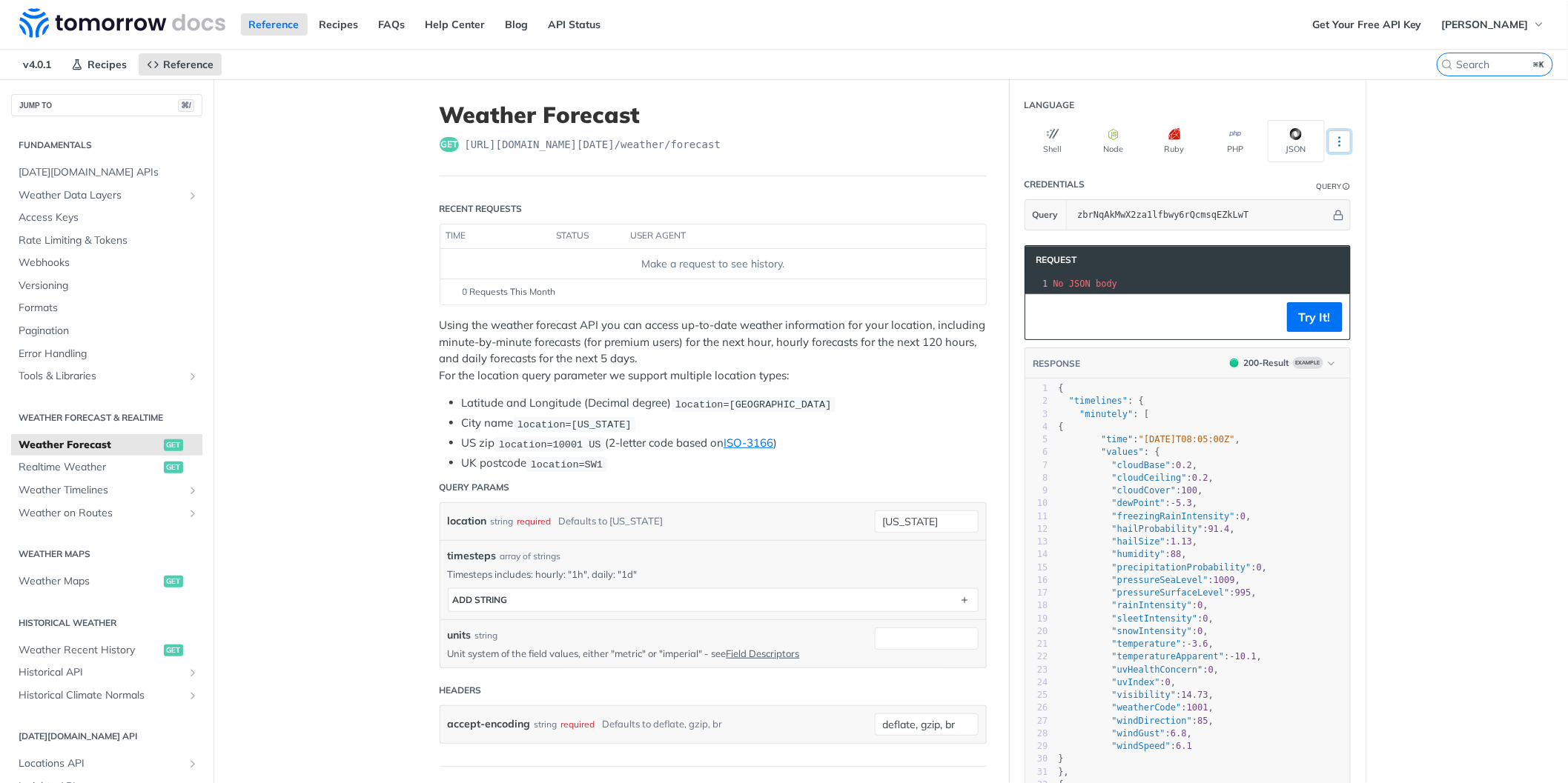
click at [1333, 139] on icon "More ellipsis" at bounding box center [1340, 142] width 13 height 13
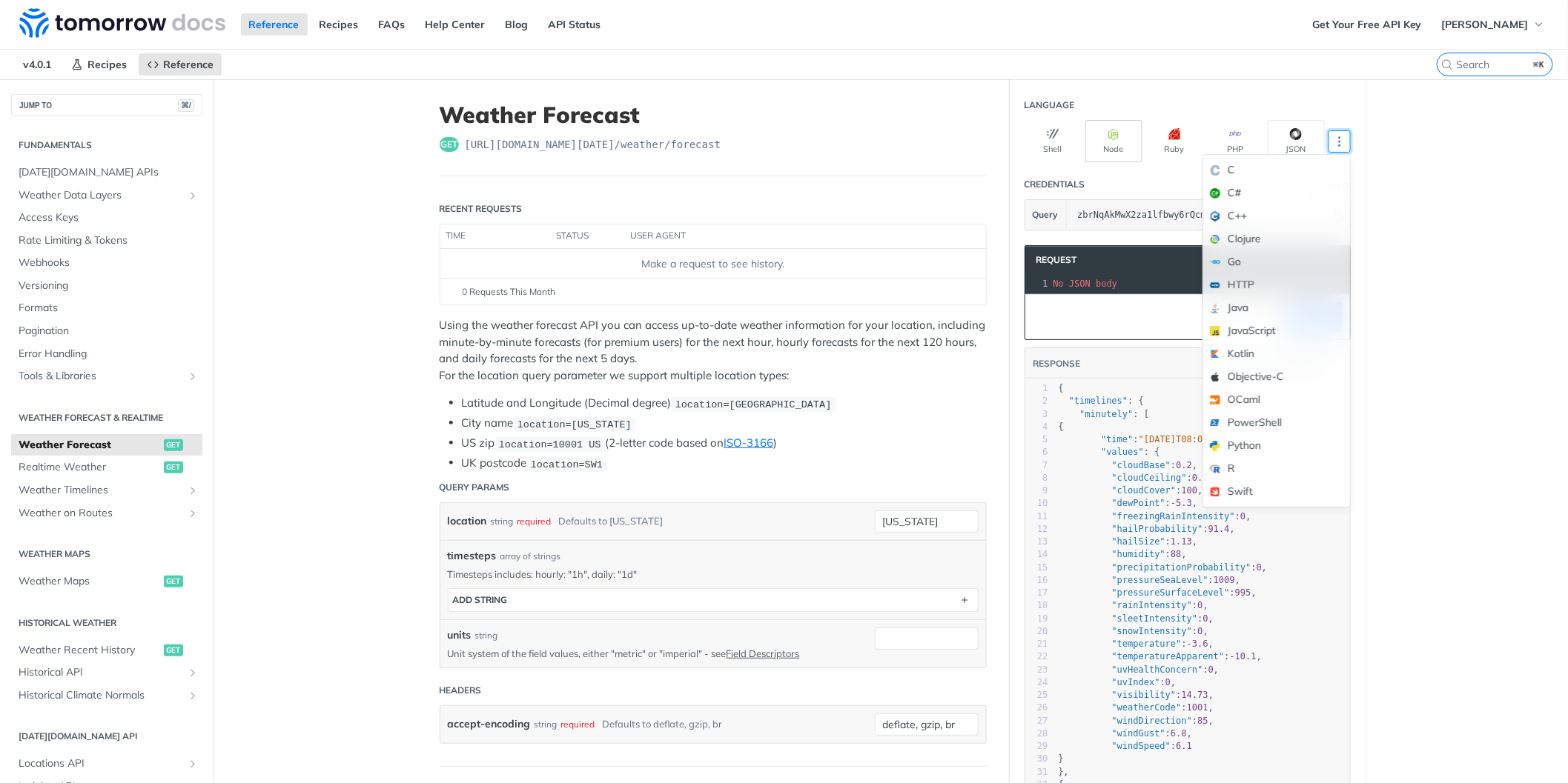
click at [1123, 134] on button "Node" at bounding box center [1113, 141] width 57 height 42
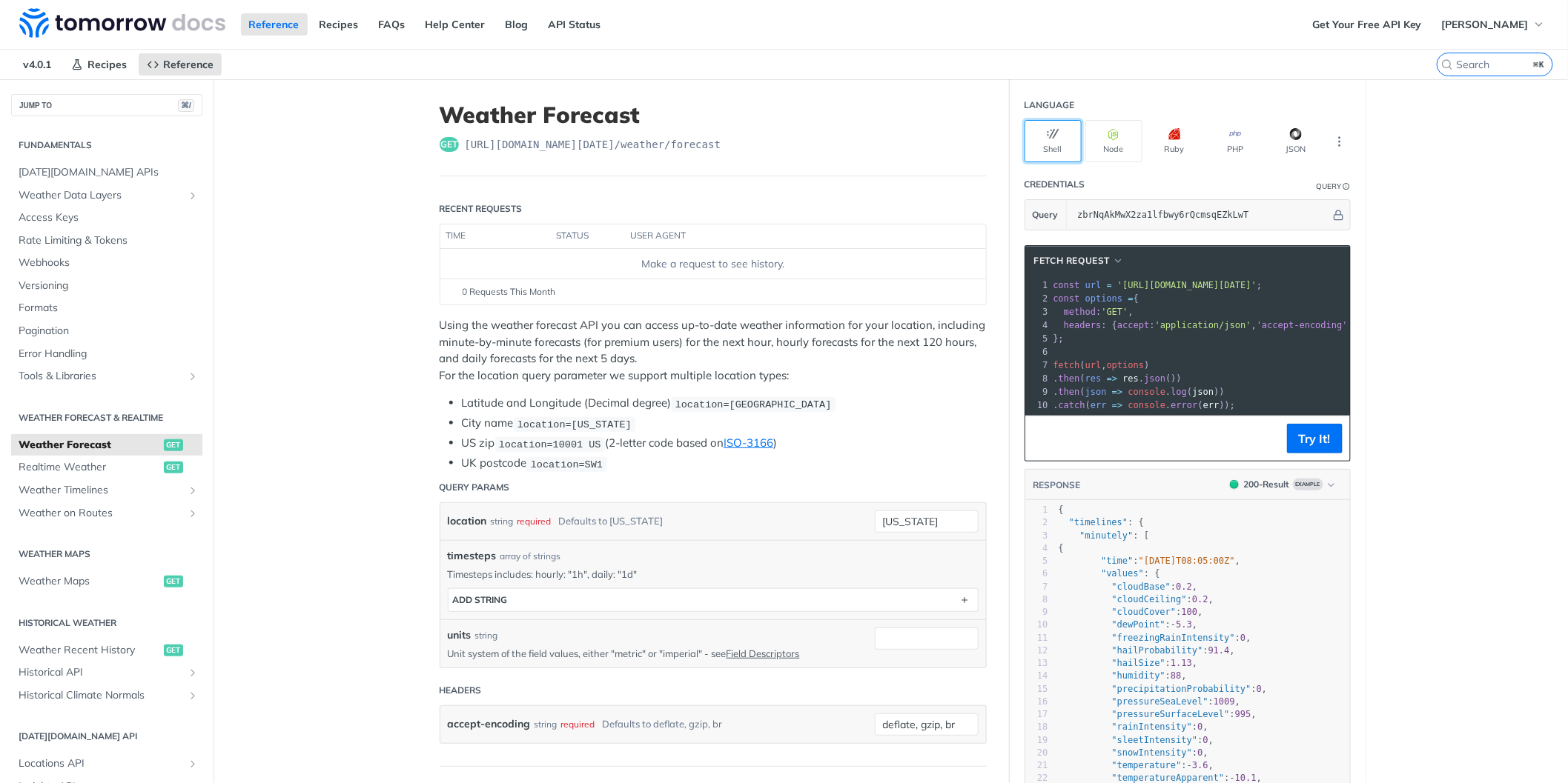
click at [1056, 151] on button "Shell" at bounding box center [1053, 141] width 57 height 42
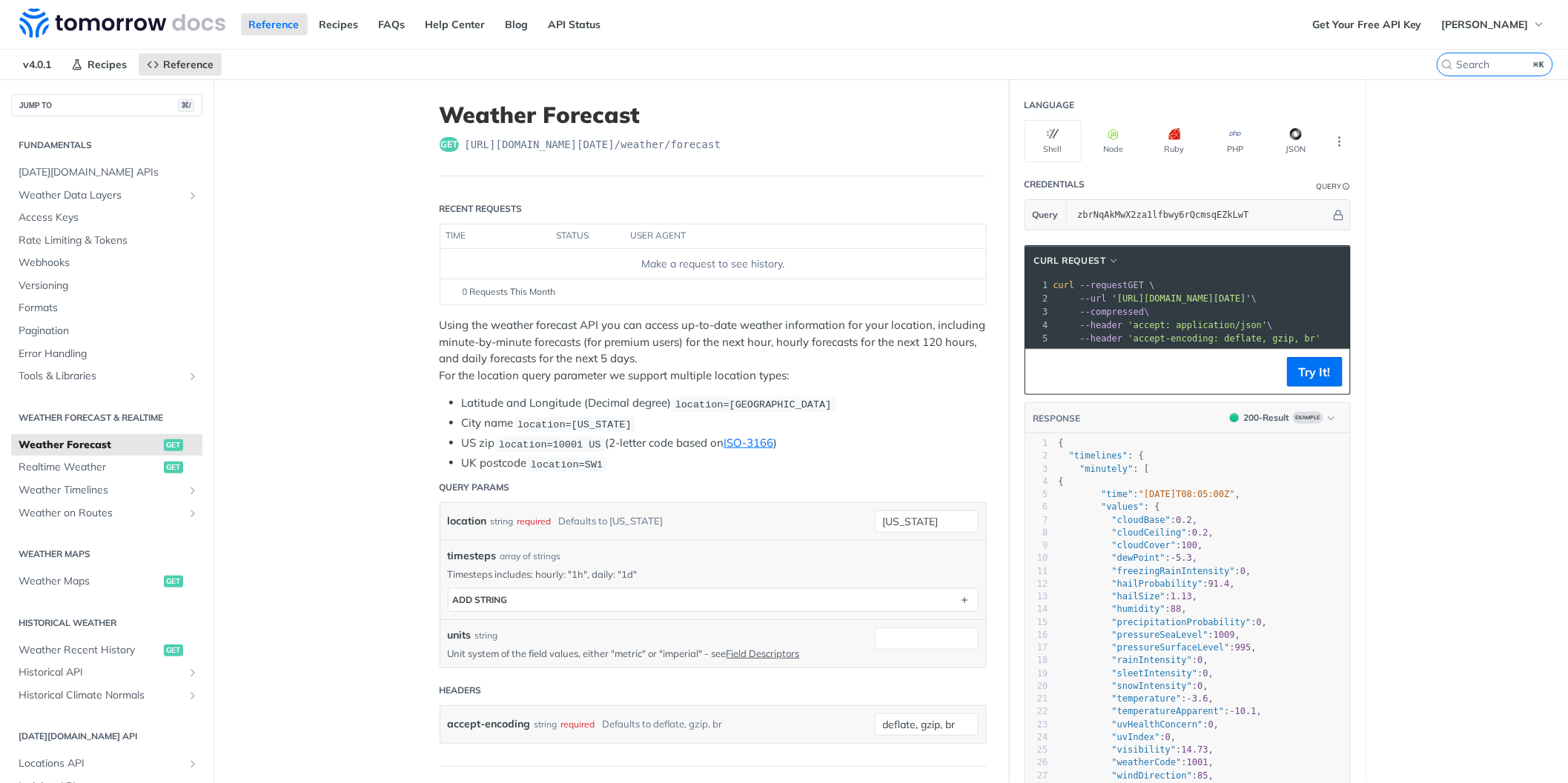
click at [577, 233] on th "status" at bounding box center [589, 236] width 75 height 24
click at [675, 224] on th "user agent" at bounding box center [791, 236] width 330 height 24
click at [1337, 135] on icon "More ellipsis" at bounding box center [1340, 142] width 13 height 13
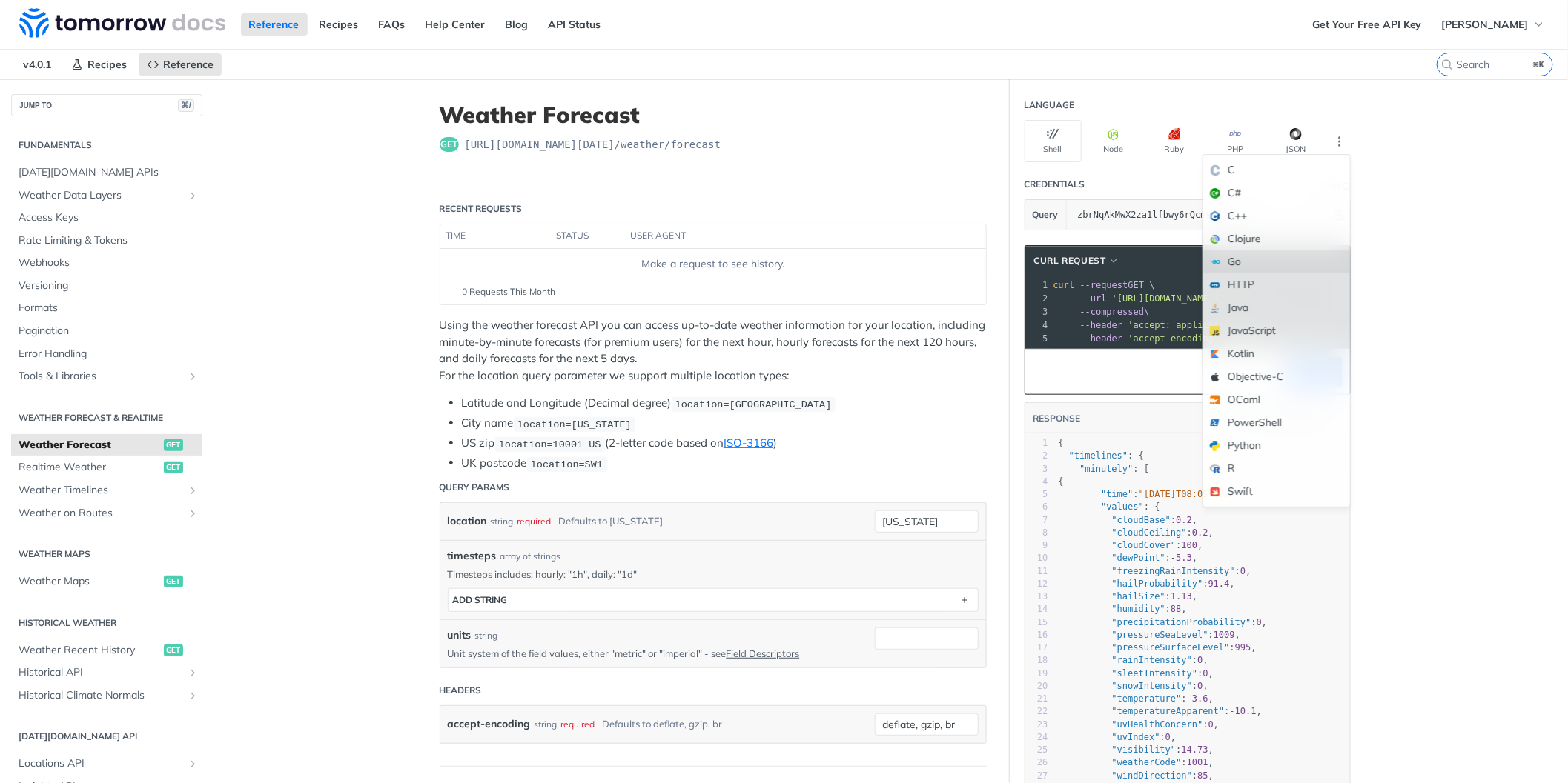
click at [1300, 271] on div "Go" at bounding box center [1276, 262] width 147 height 23
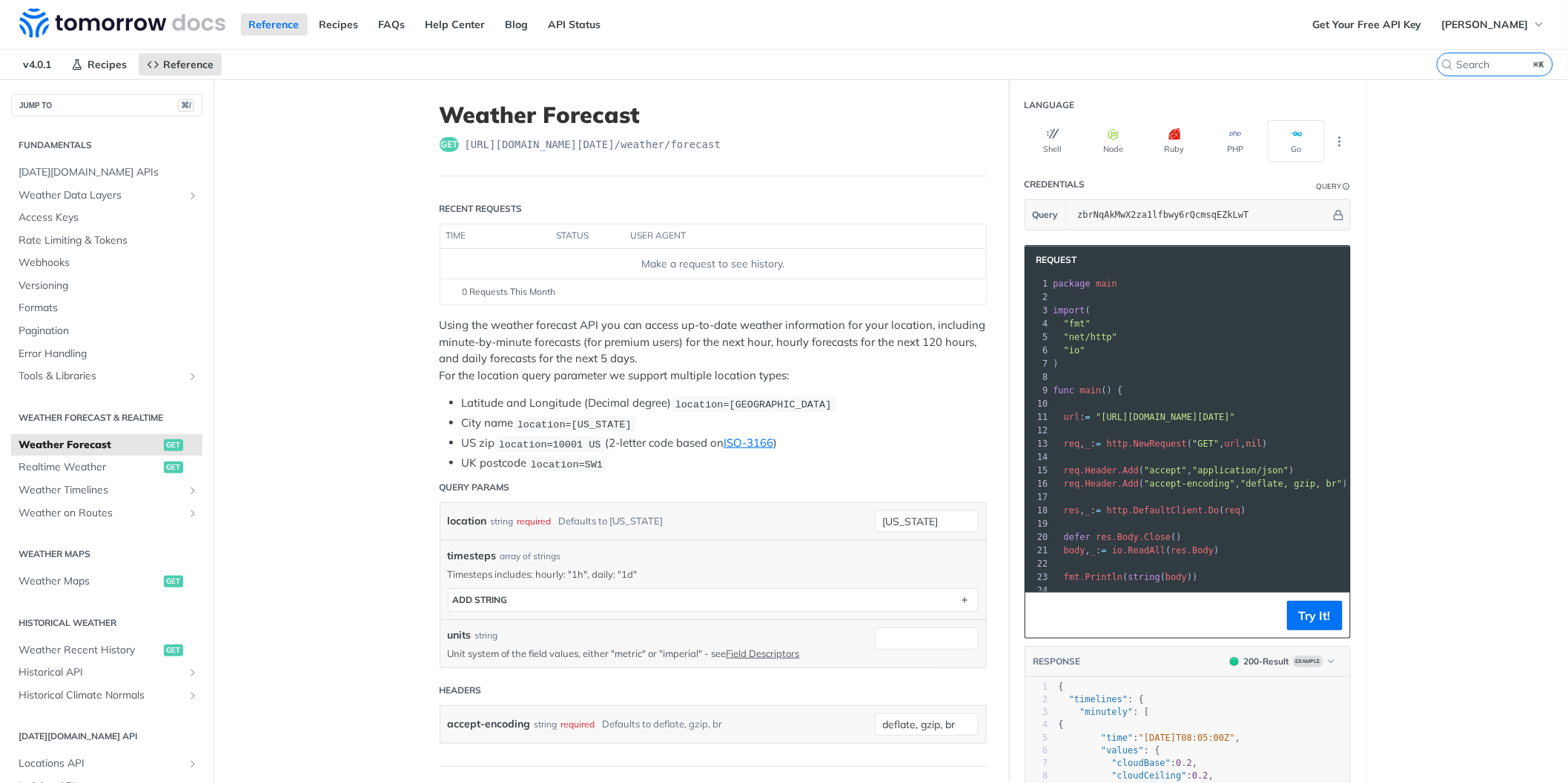
click at [1300, 271] on header "Request" at bounding box center [1187, 260] width 325 height 28
click at [1338, 140] on icon "More ellipsis" at bounding box center [1340, 142] width 13 height 13
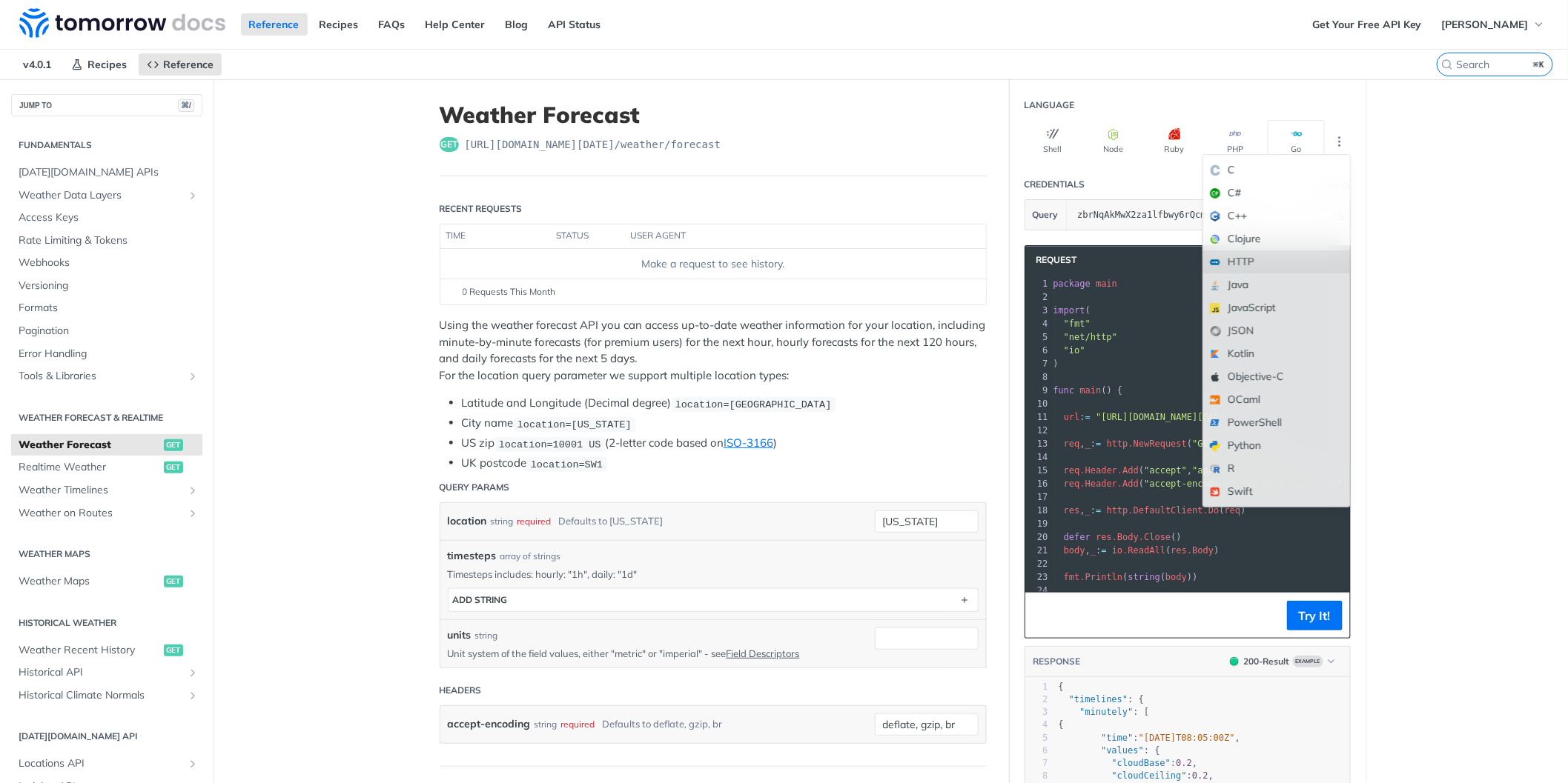
click at [1287, 263] on div "HTTP" at bounding box center [1276, 262] width 147 height 23
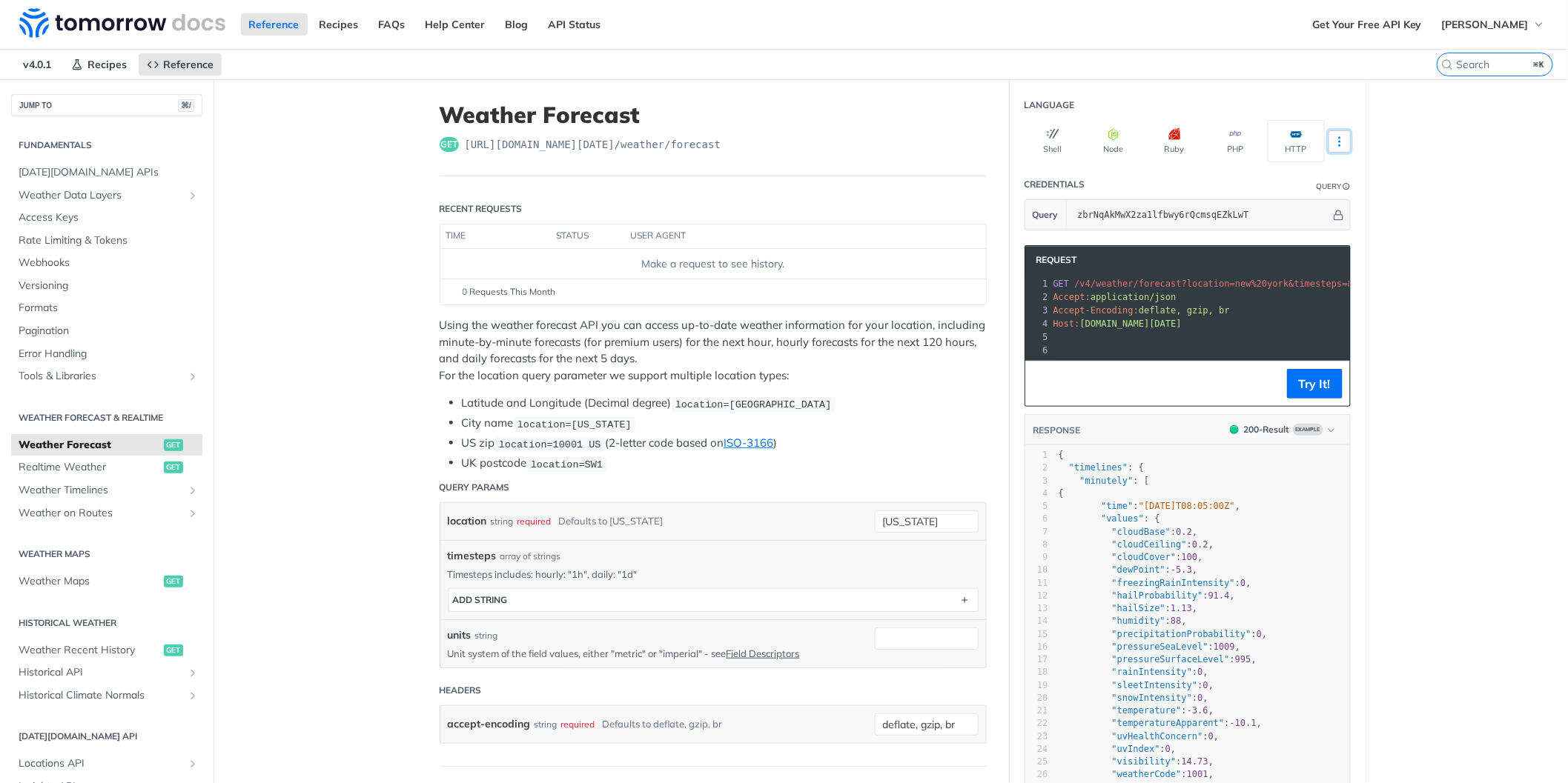
click at [1337, 141] on icon "More ellipsis" at bounding box center [1340, 142] width 13 height 13
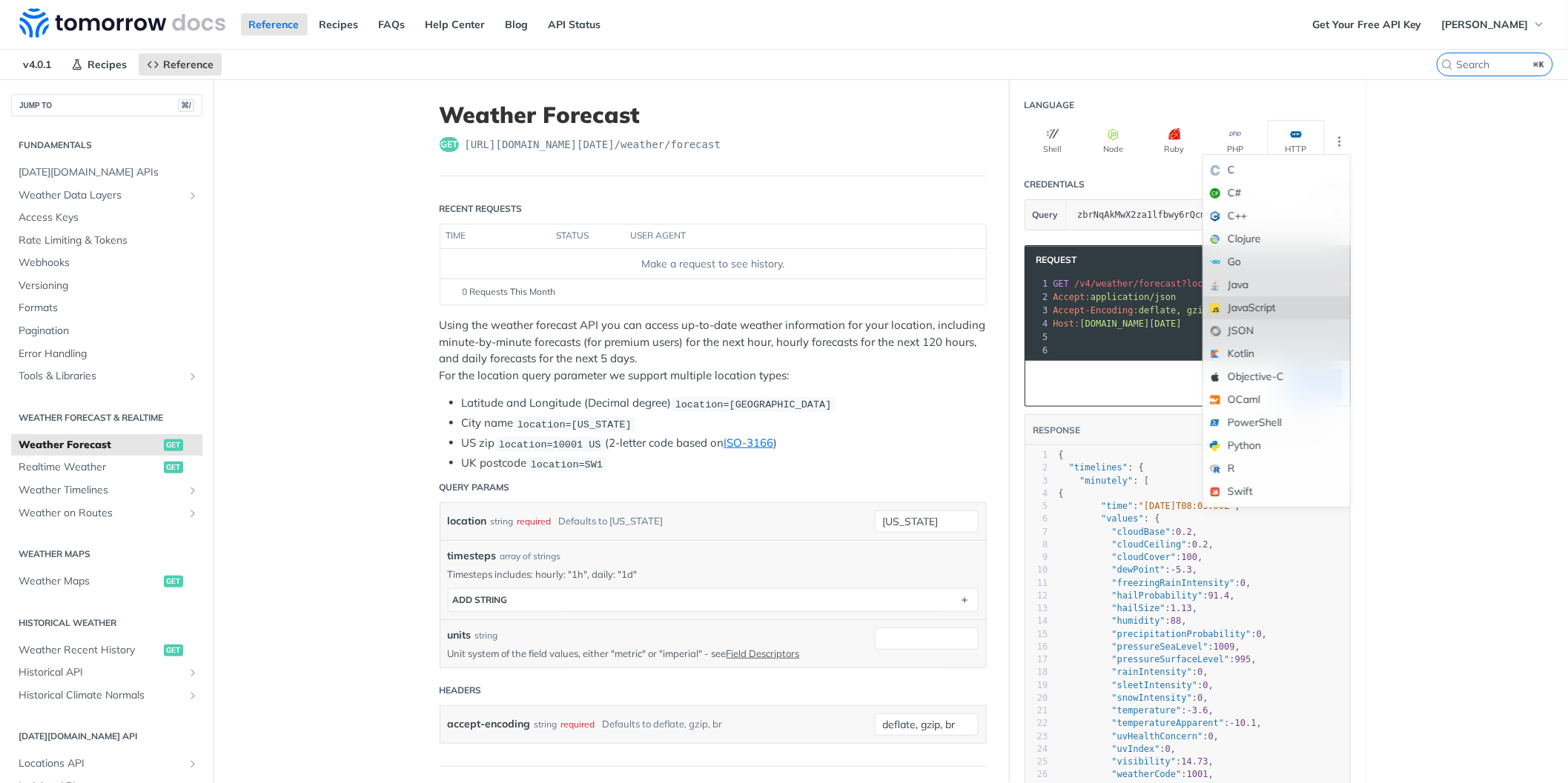
click at [1253, 313] on div "JavaScript" at bounding box center [1276, 308] width 147 height 23
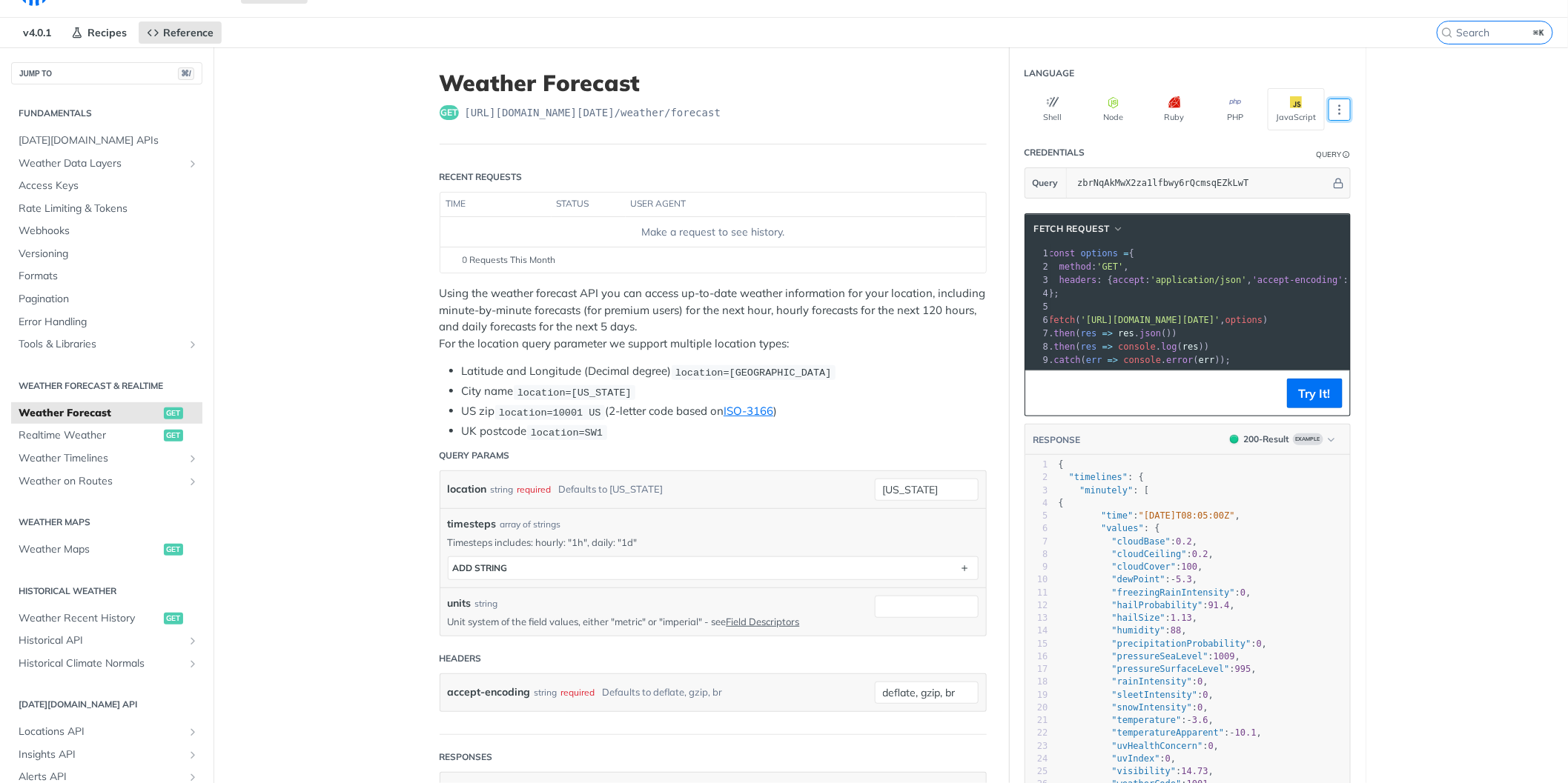
scroll to position [32, 0]
